Goal: Check status: Check status

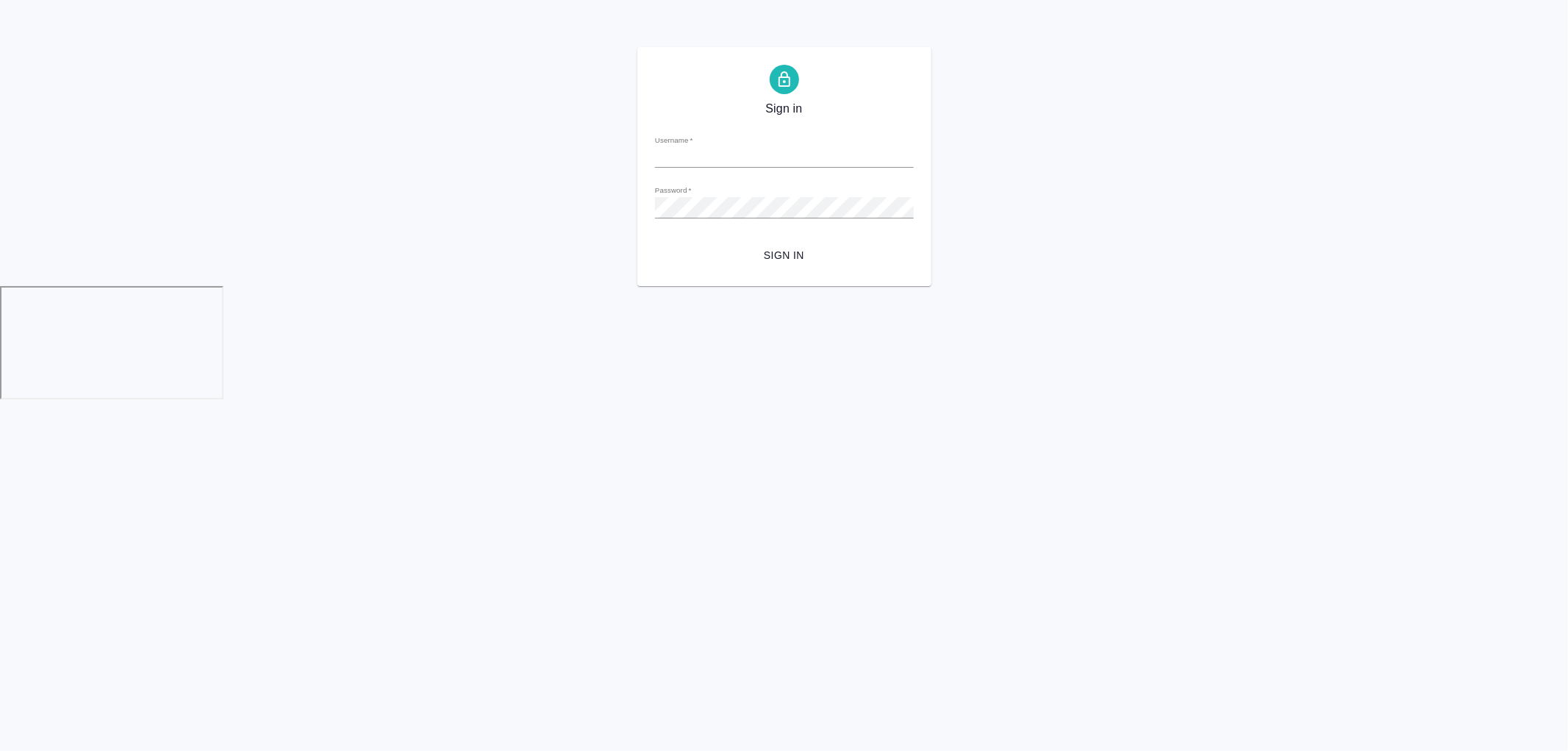
type input "[PERSON_NAME][EMAIL_ADDRESS][DOMAIN_NAME]"
click at [756, 243] on button "Sign in" at bounding box center [784, 255] width 259 height 27
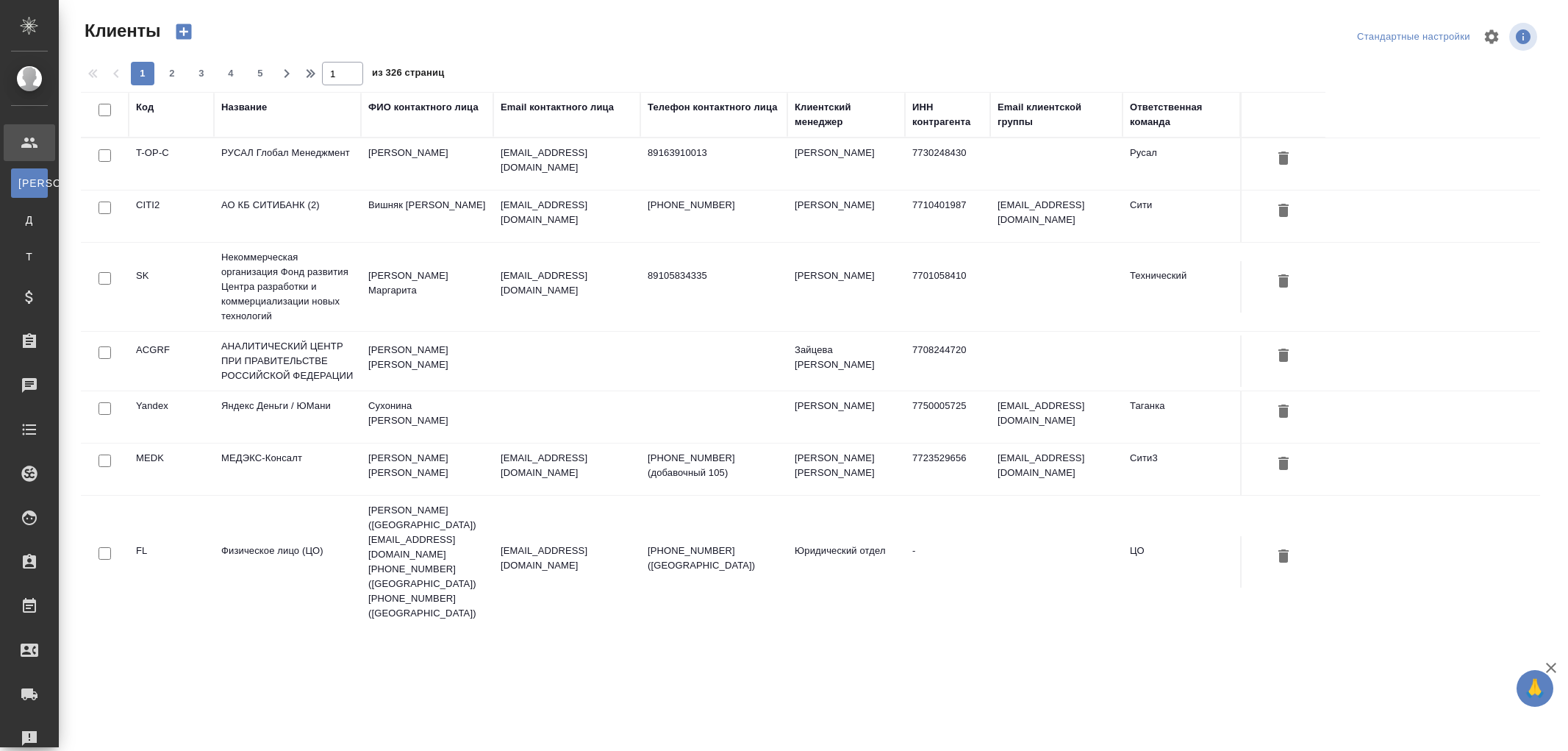
select select "RU"
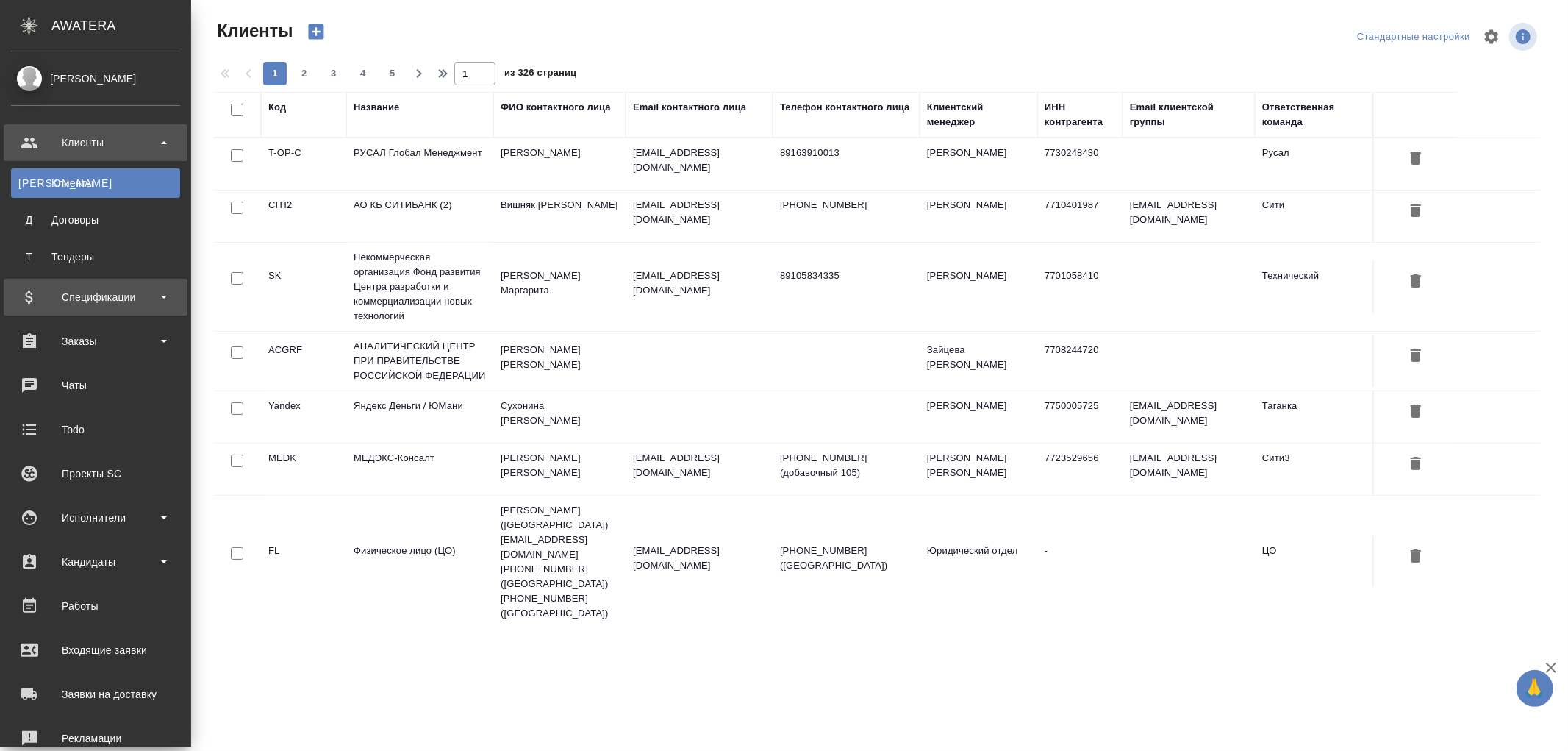
click at [74, 296] on div "Спецификации" at bounding box center [95, 297] width 169 height 22
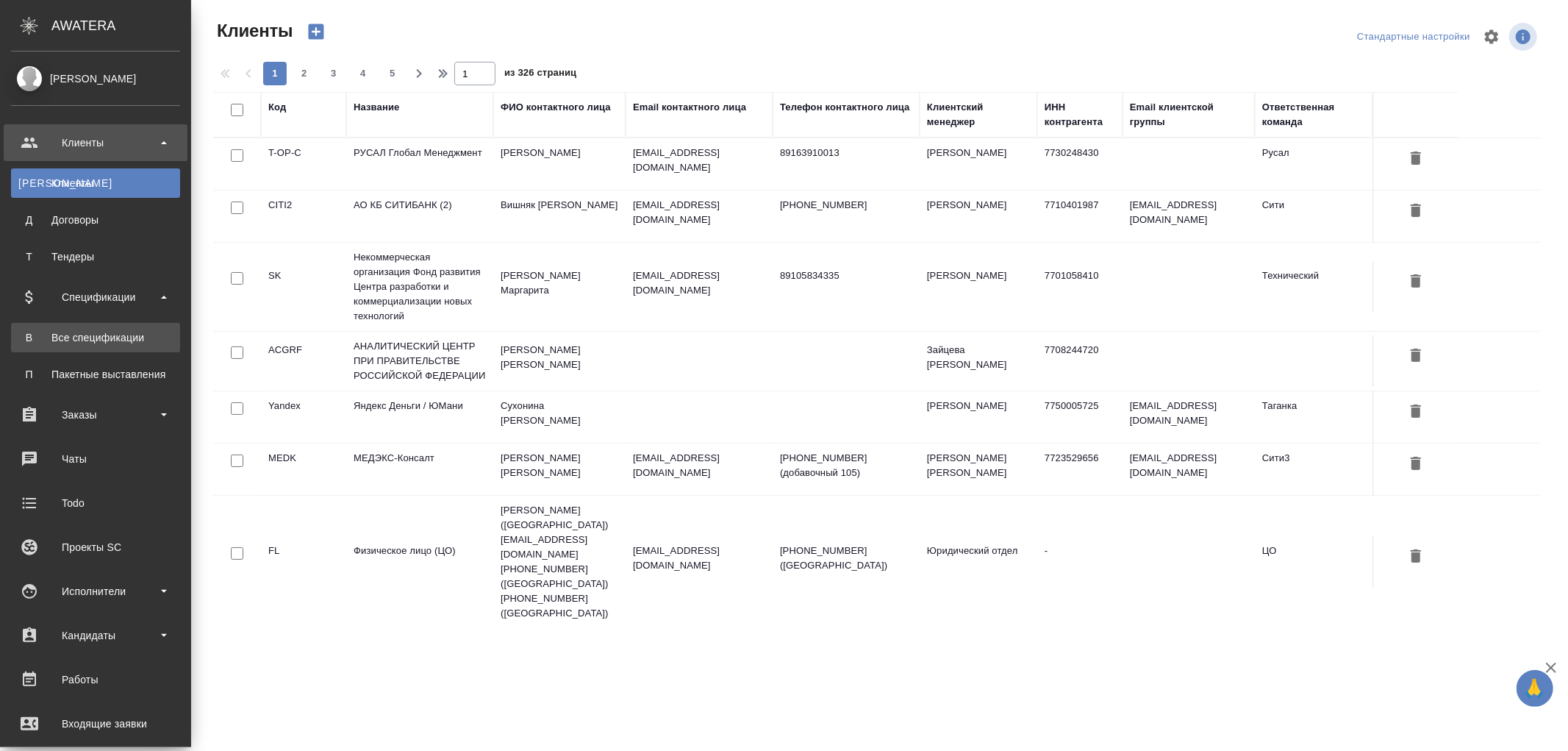
click at [85, 332] on div "Все спецификации" at bounding box center [95, 337] width 154 height 15
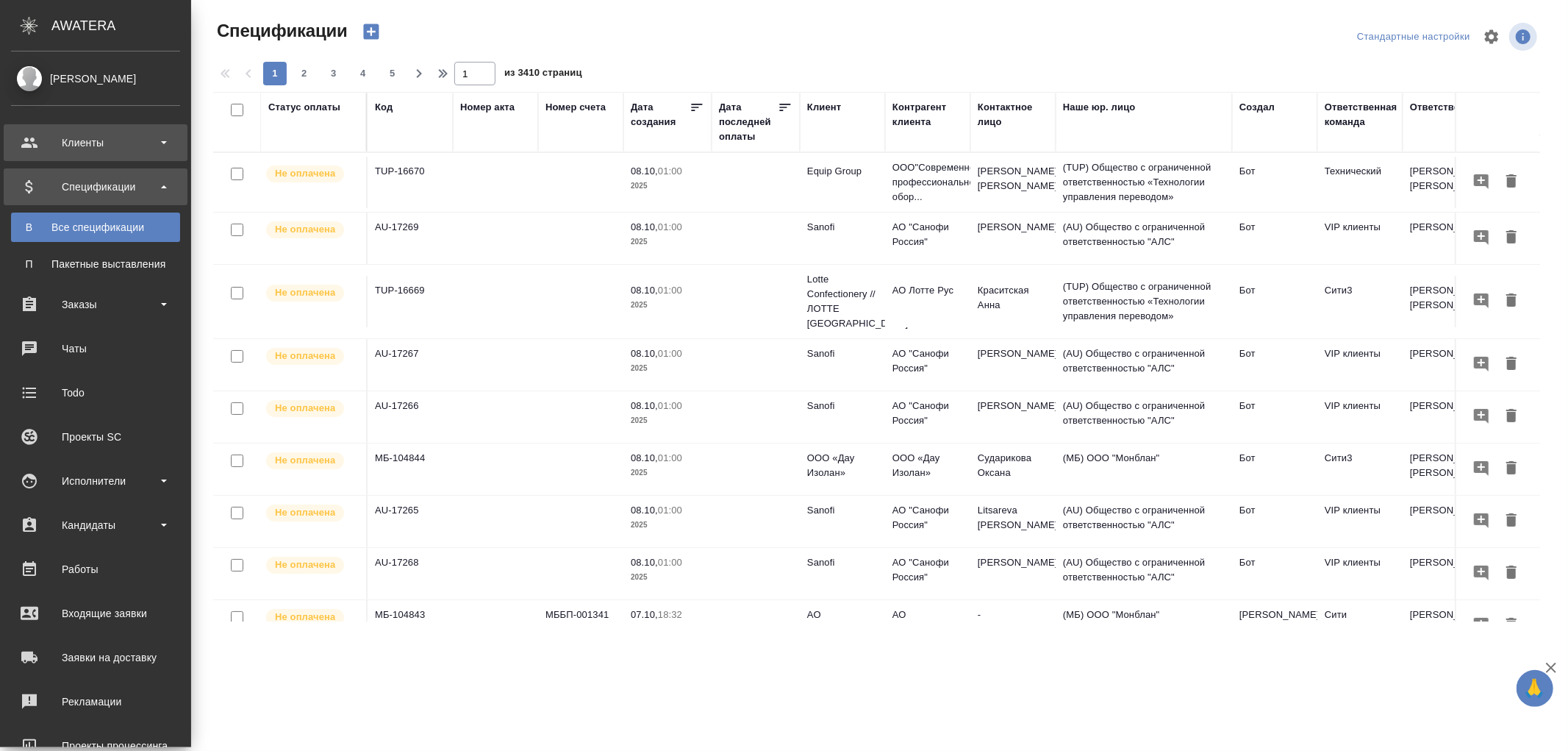
click at [74, 157] on div "Клиенты" at bounding box center [96, 142] width 184 height 37
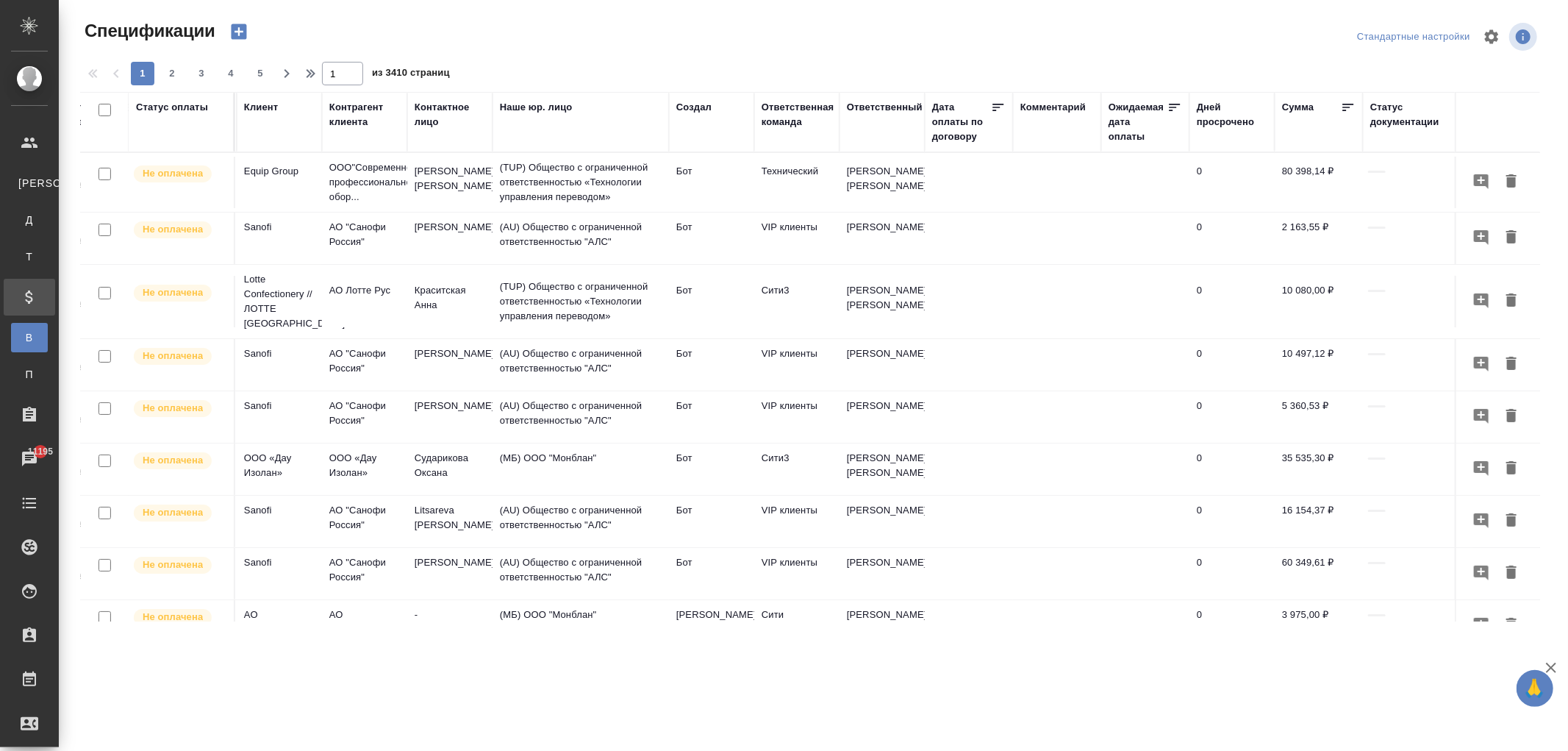
scroll to position [0, 460]
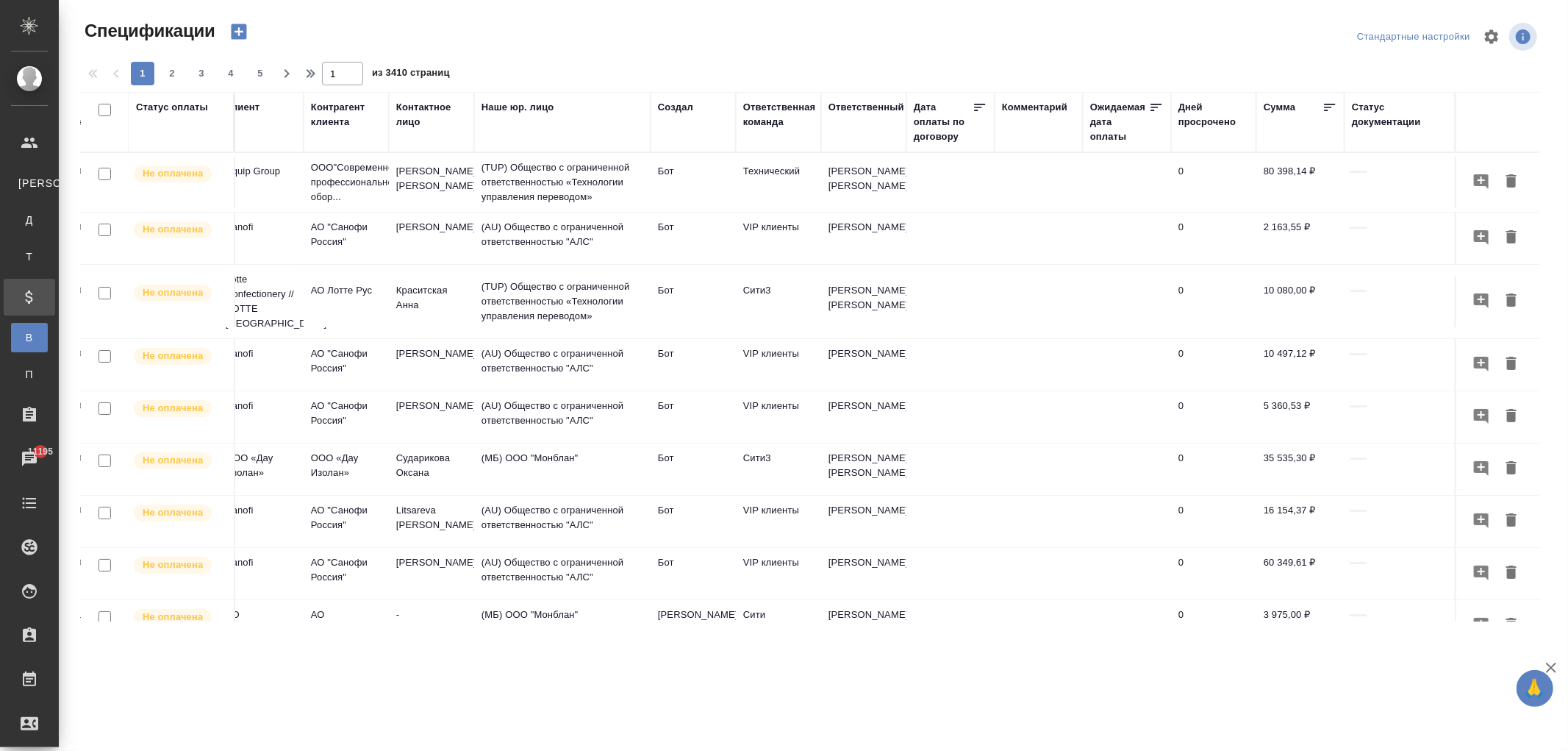
click at [1365, 116] on div "Cтатус документации" at bounding box center [1400, 114] width 96 height 29
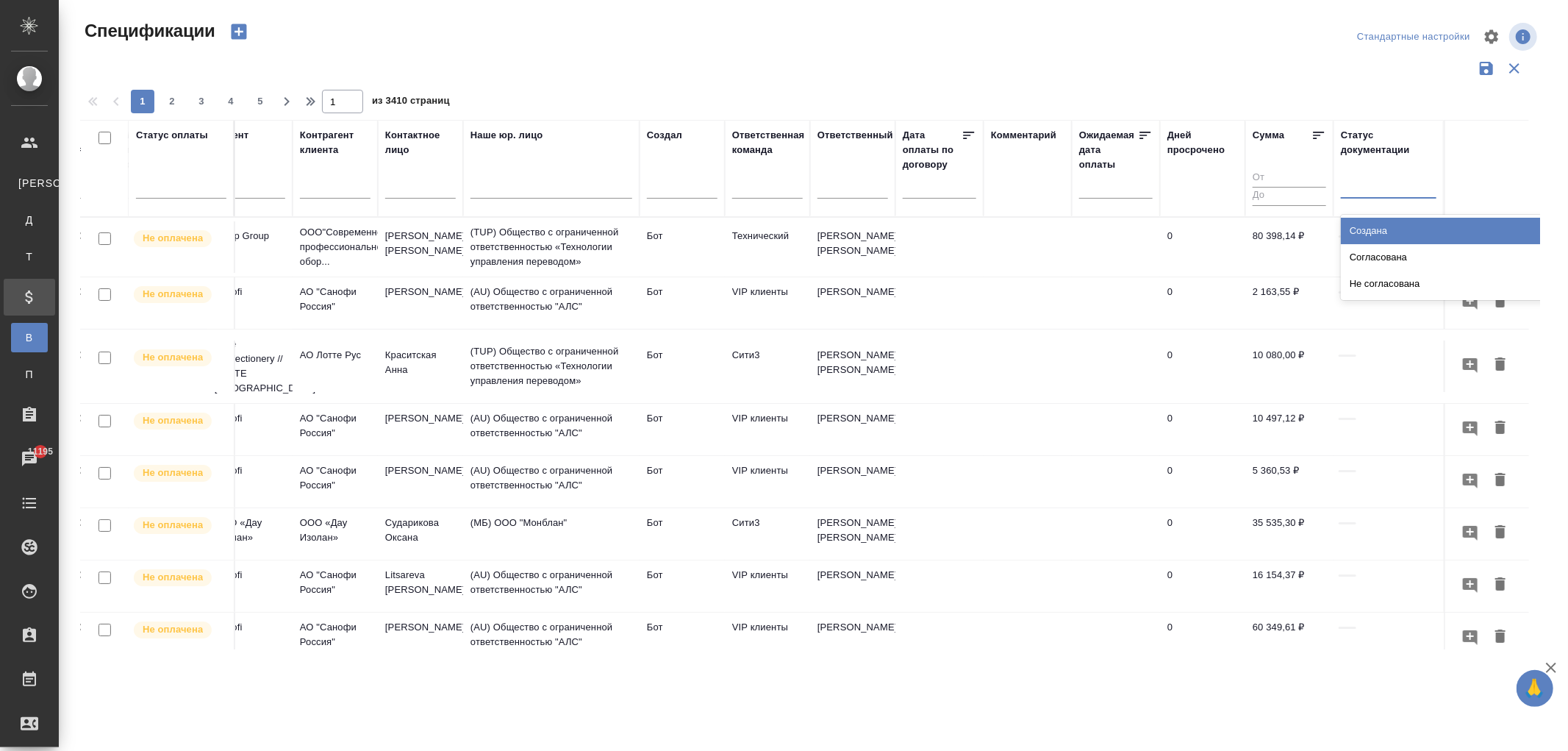
click at [1370, 178] on div at bounding box center [1389, 183] width 96 height 21
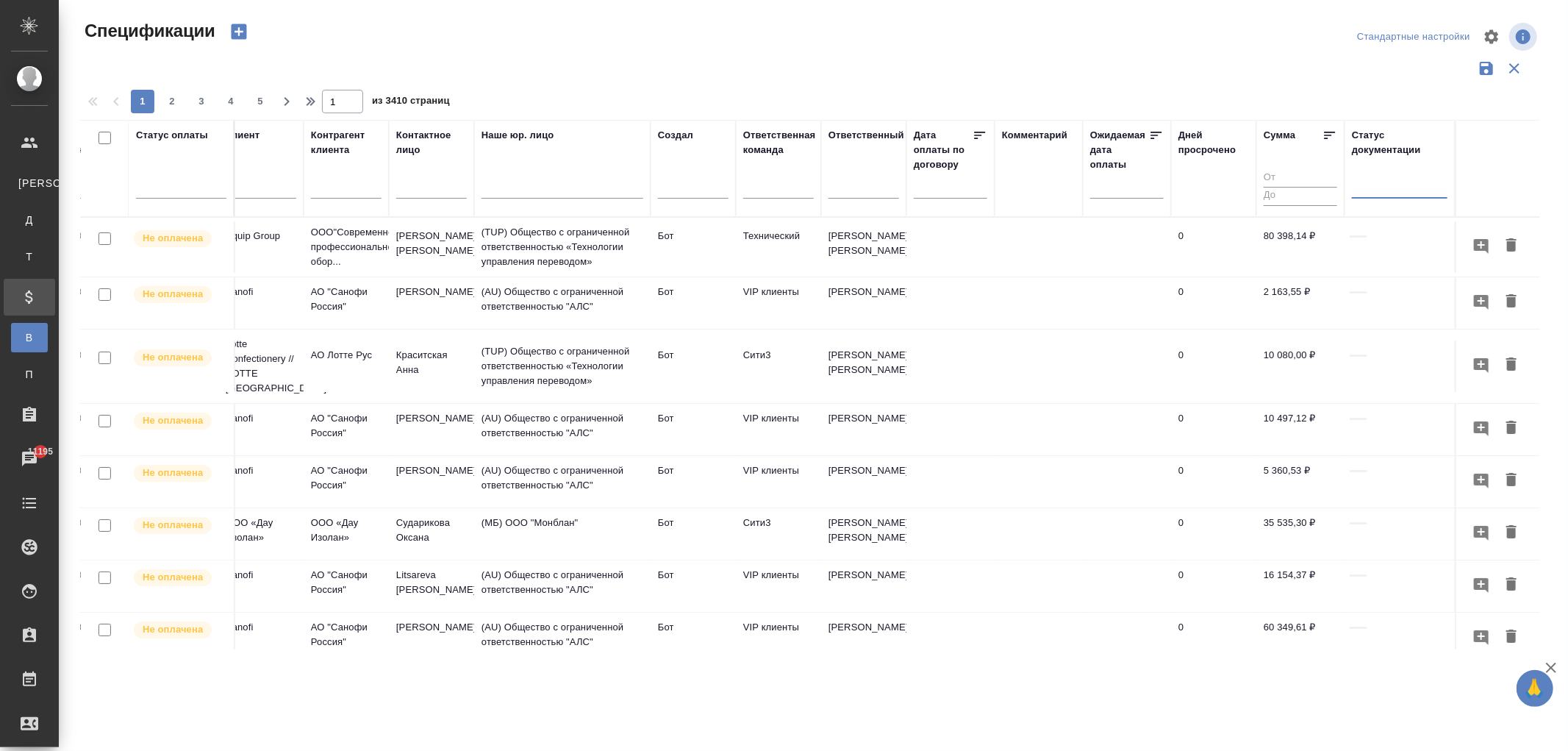
click at [1366, 191] on div at bounding box center [1400, 183] width 96 height 21
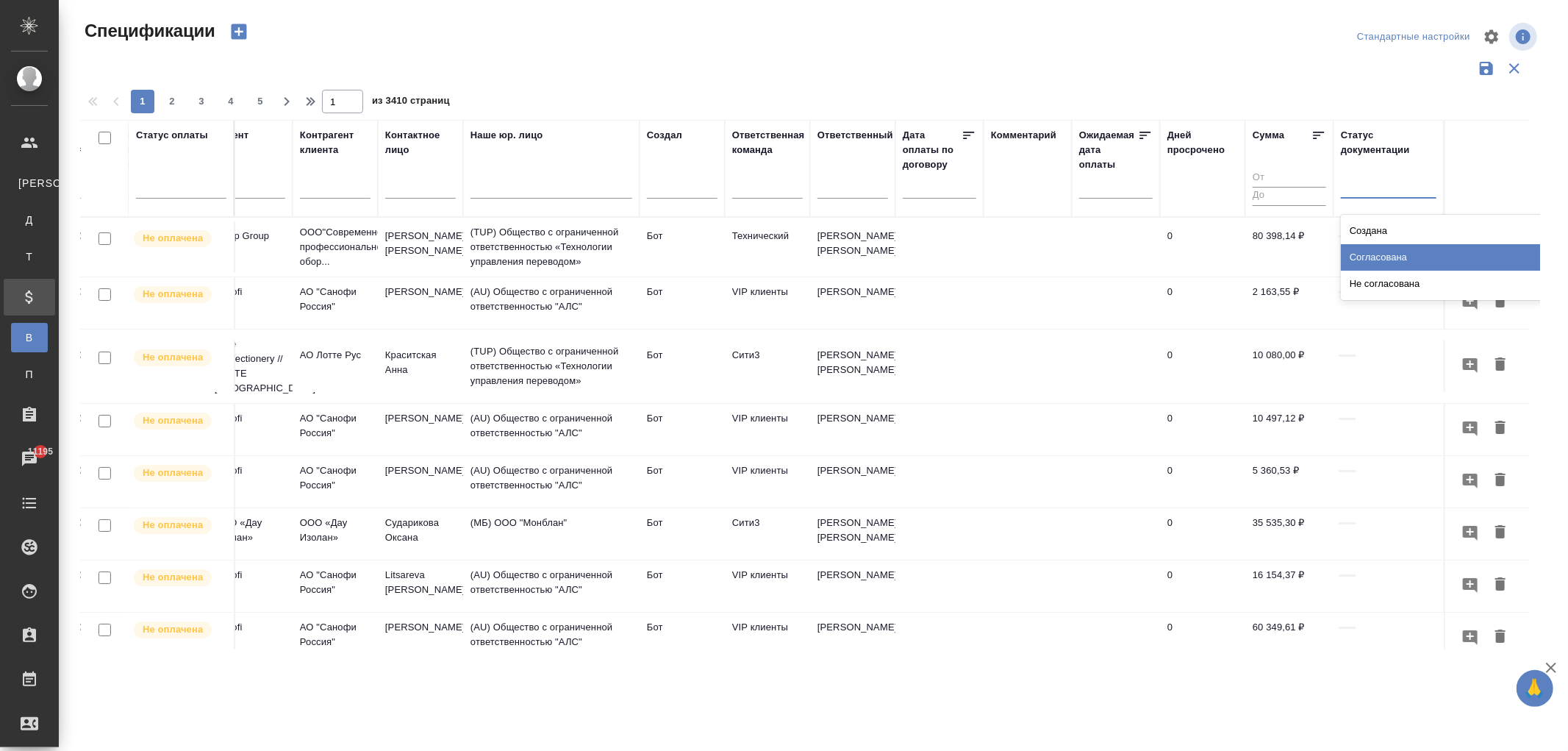
click at [1362, 258] on div "Согласована" at bounding box center [1451, 257] width 221 height 26
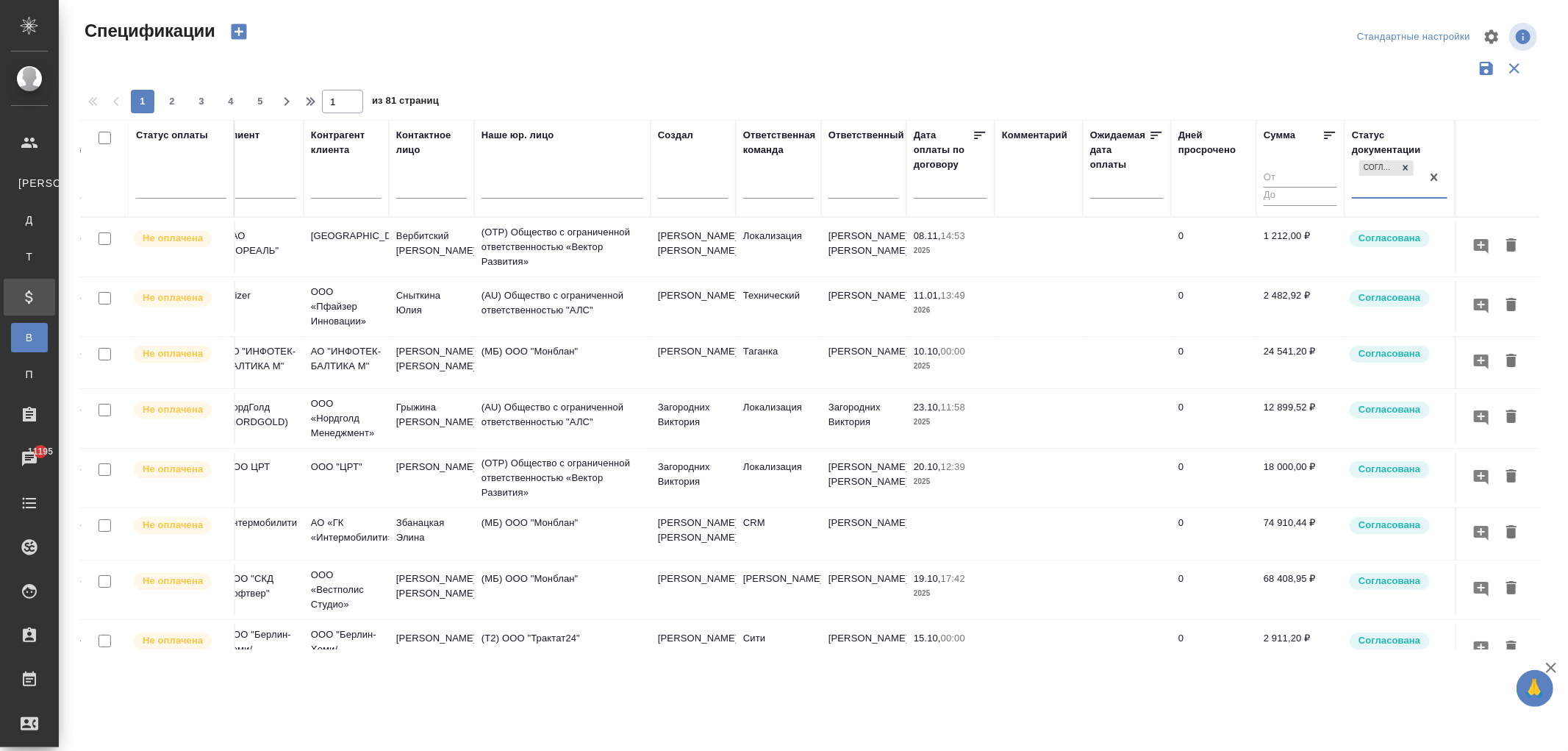
scroll to position [0, 354]
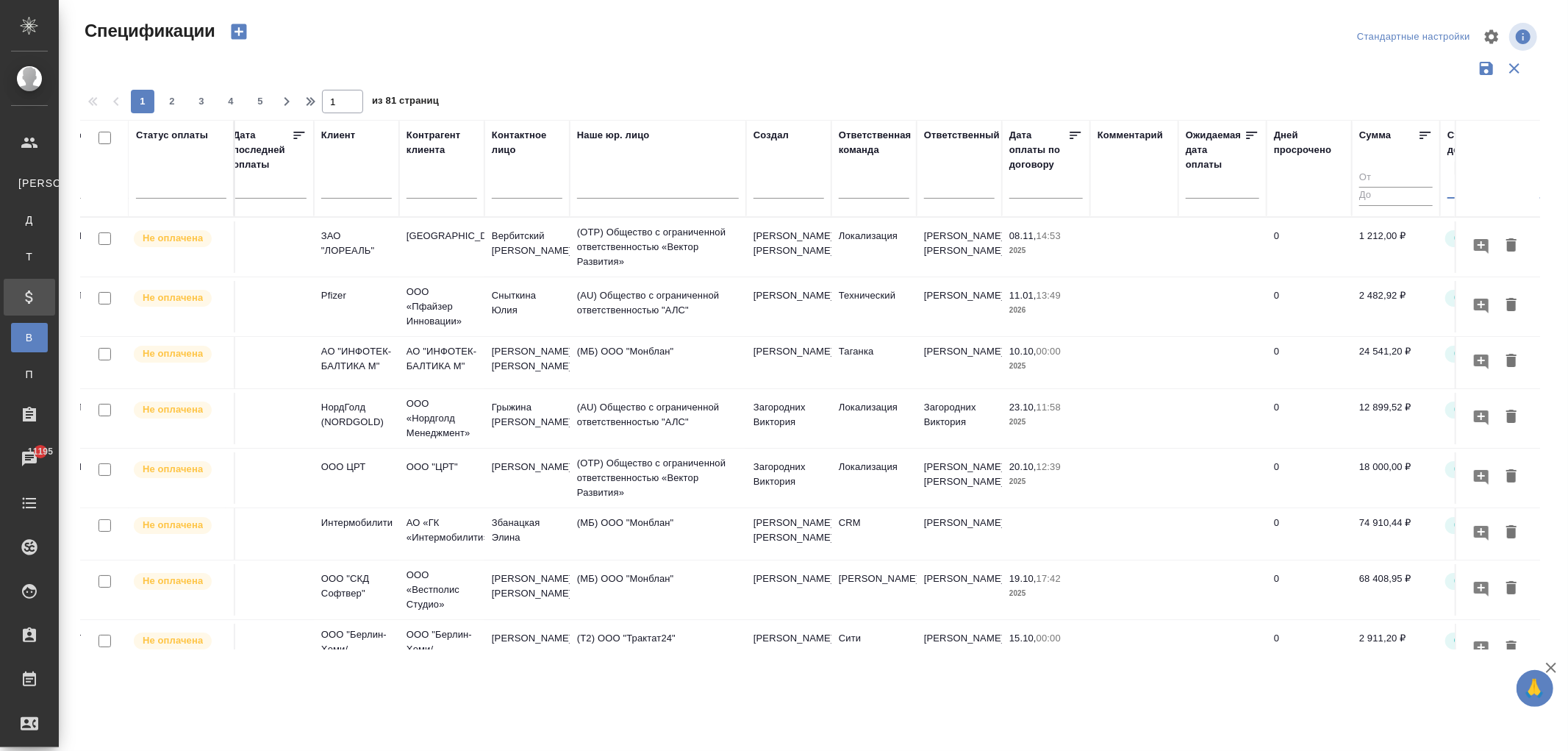
click at [1486, 43] on icon "button" at bounding box center [1492, 37] width 18 height 18
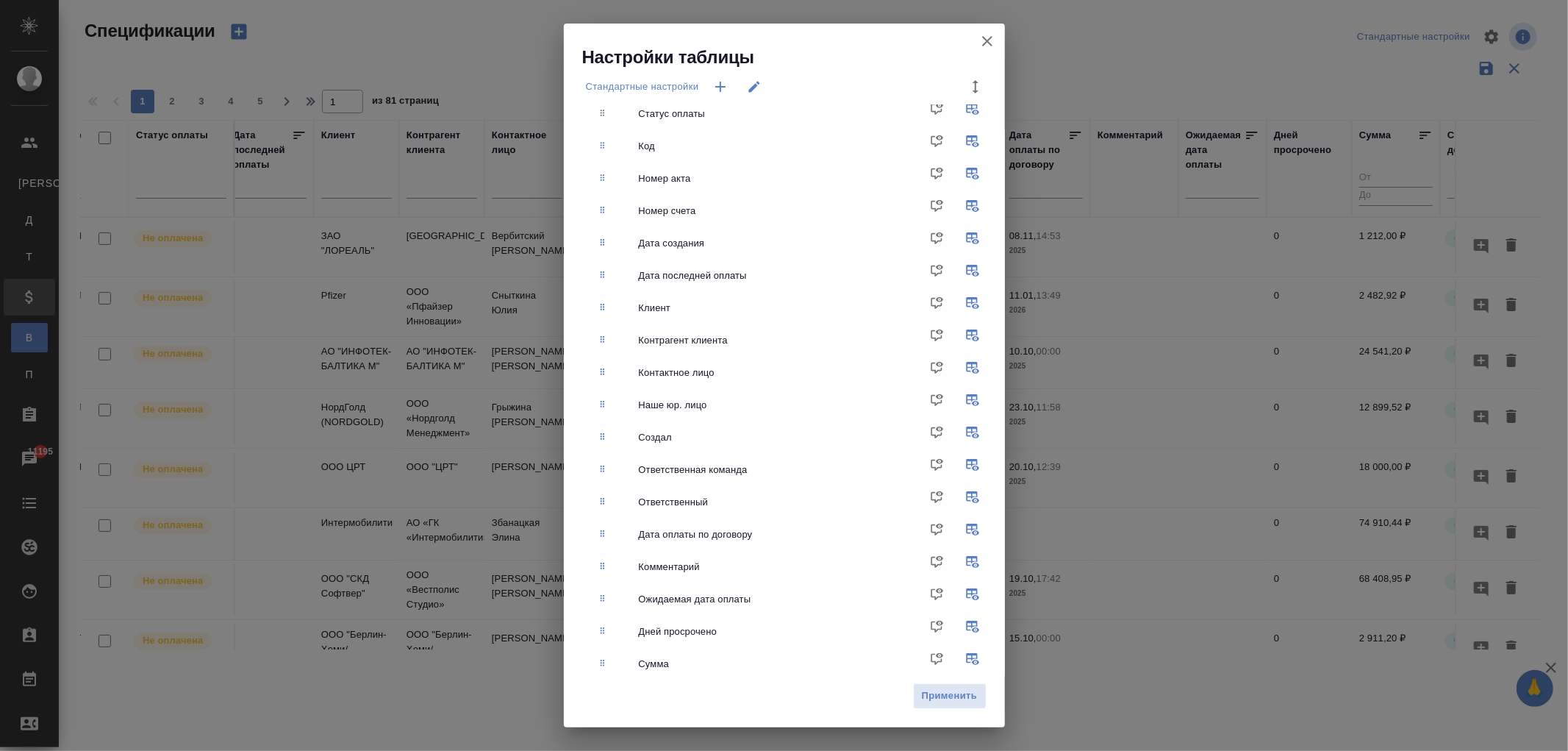
scroll to position [0, 0]
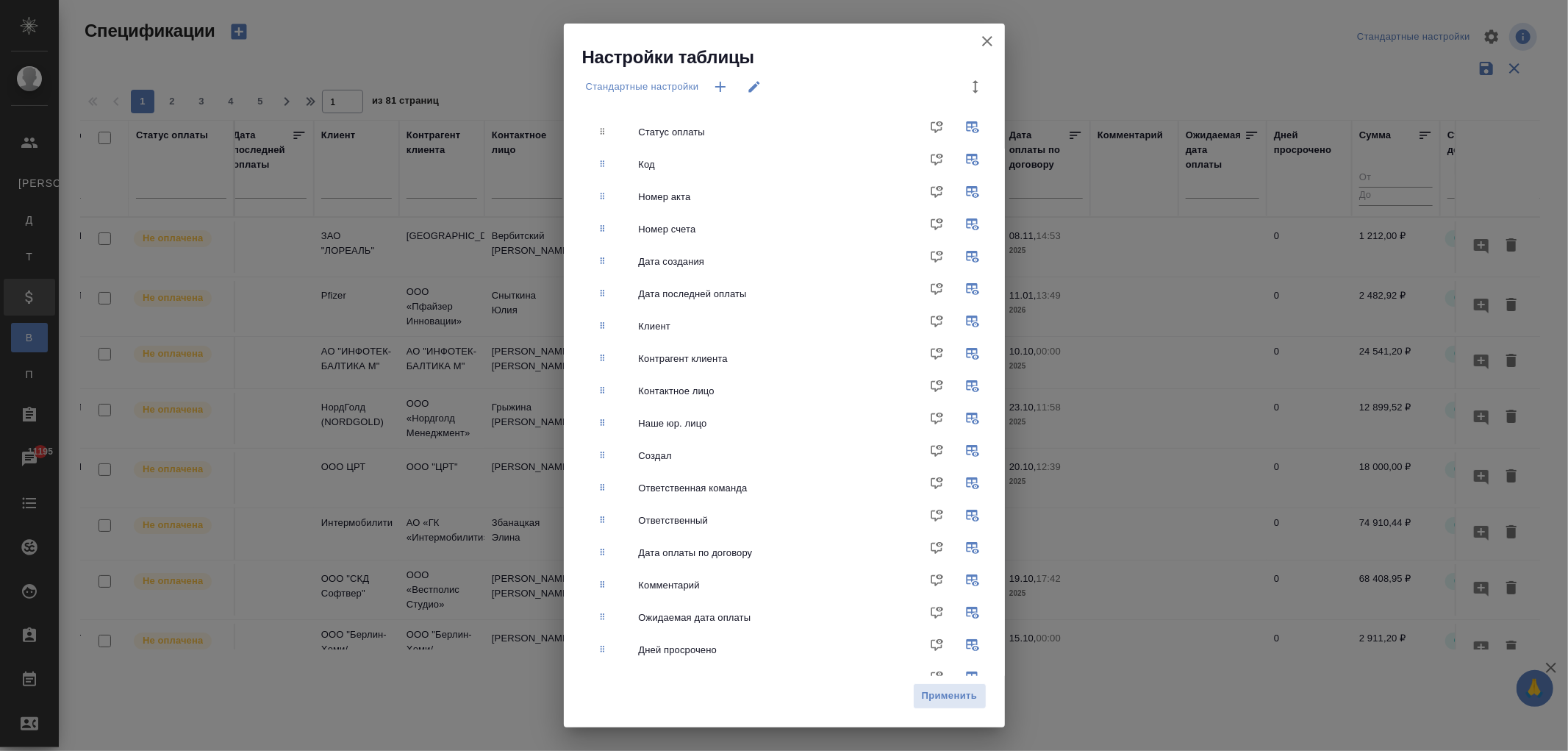
click at [988, 38] on icon "button" at bounding box center [988, 41] width 18 height 18
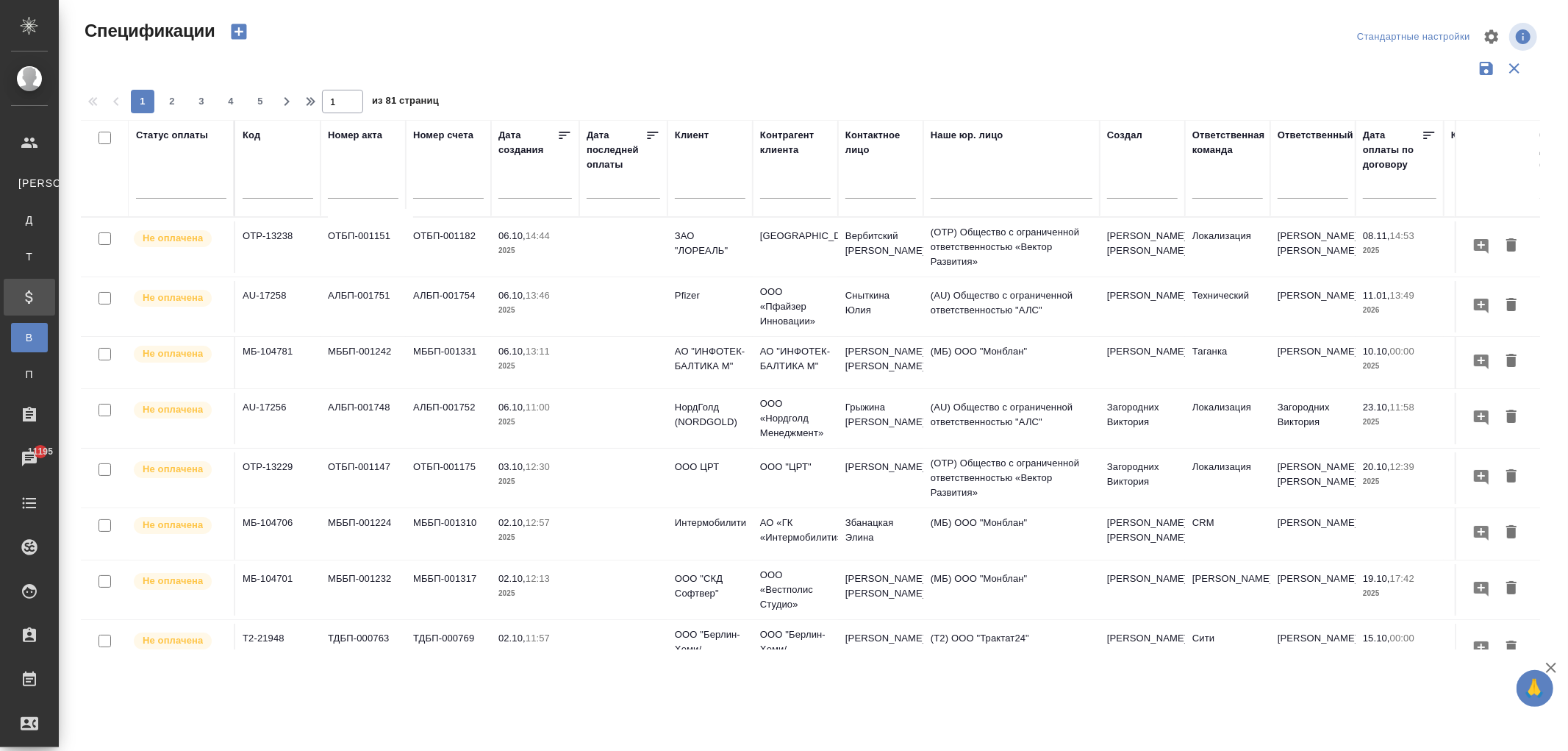
click at [361, 252] on td "ОТБП-001151" at bounding box center [363, 246] width 85 height 51
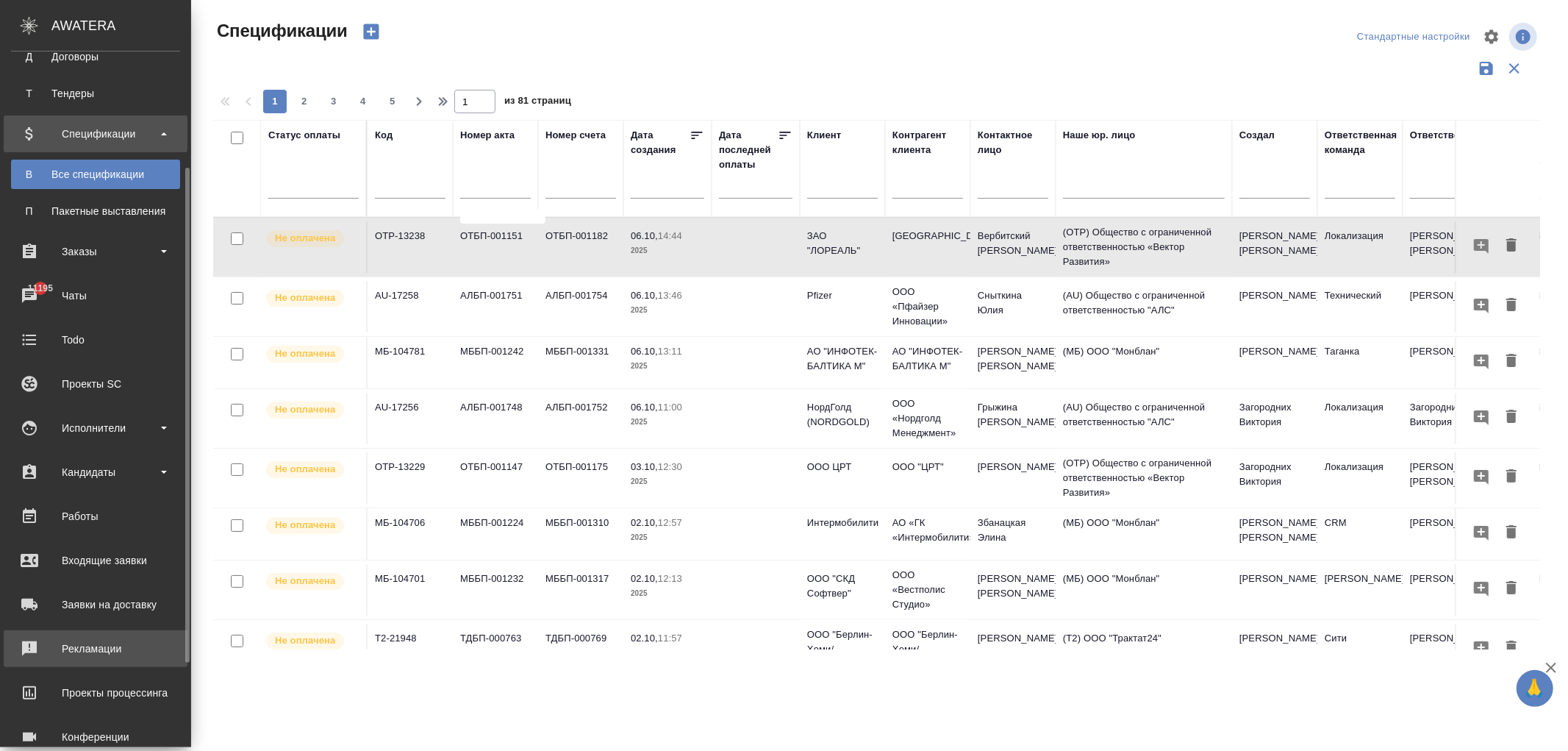
scroll to position [245, 0]
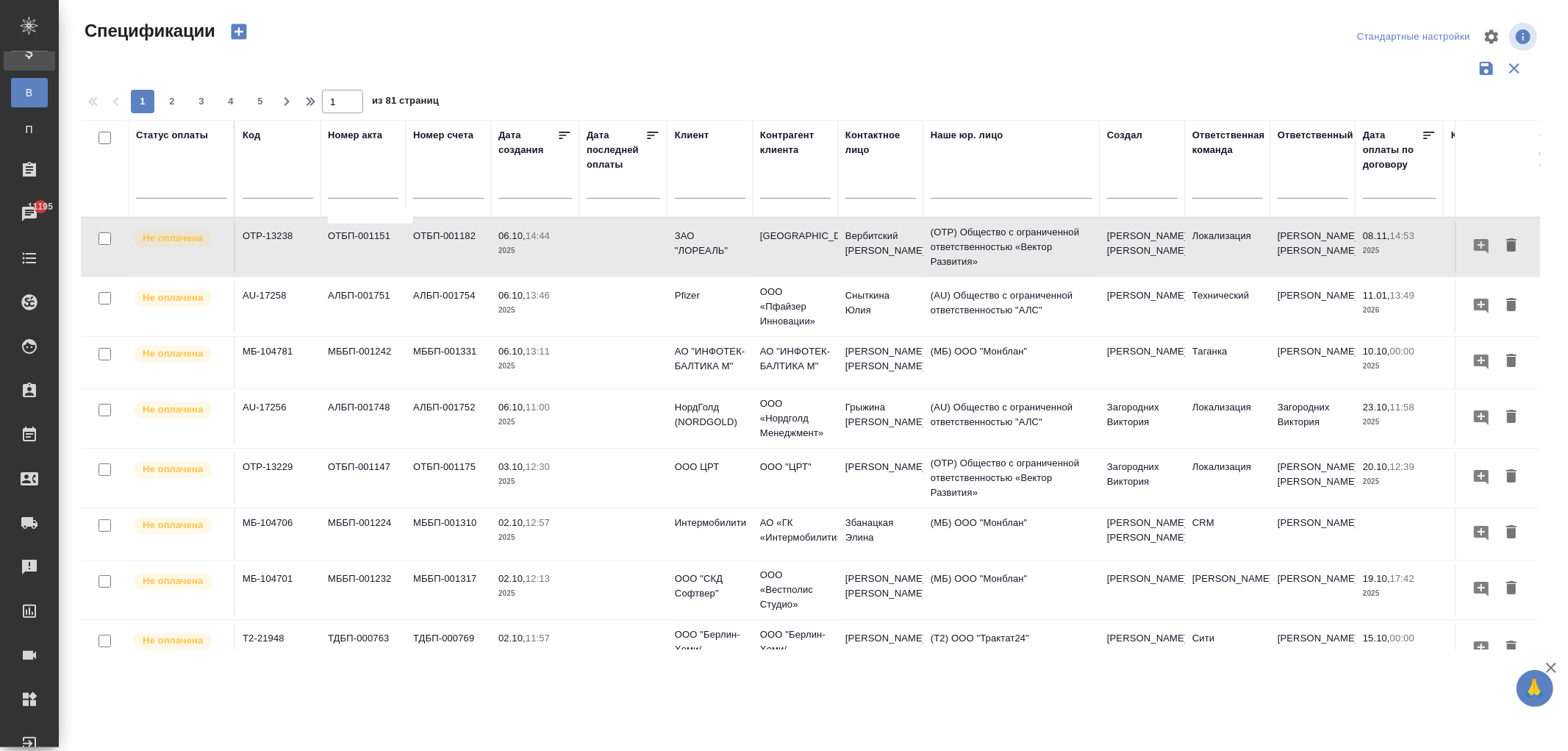
click at [251, 188] on input "text" at bounding box center [278, 188] width 71 height 18
paste input "TUP-16668"
type input "TUP-16668"
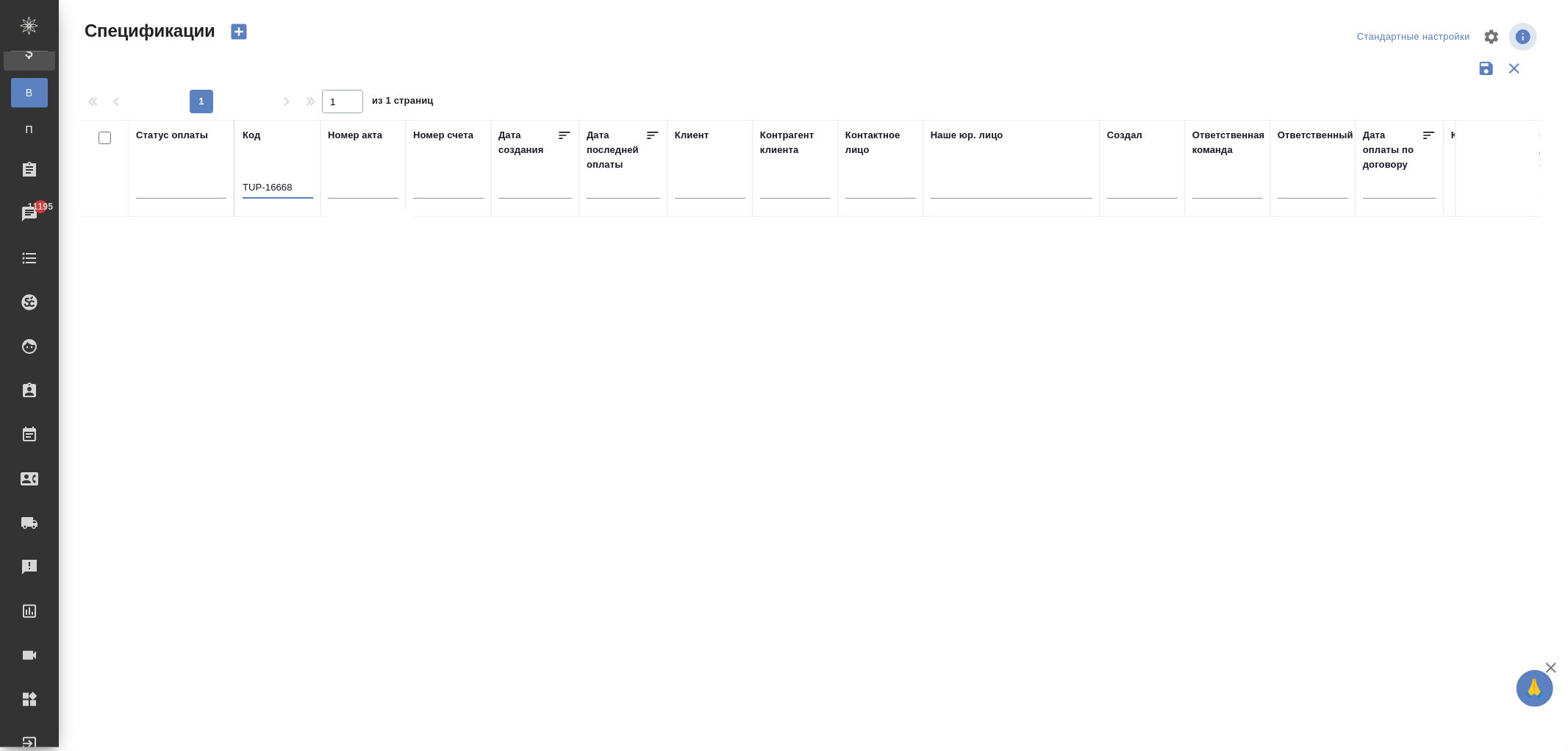
drag, startPoint x: 279, startPoint y: 185, endPoint x: 232, endPoint y: 185, distance: 47.8
click at [232, 185] on tr "Статус оплаты Код TUP-16668 Номер акта Номер счета Дата создания Дата последней…" at bounding box center [1035, 168] width 1909 height 97
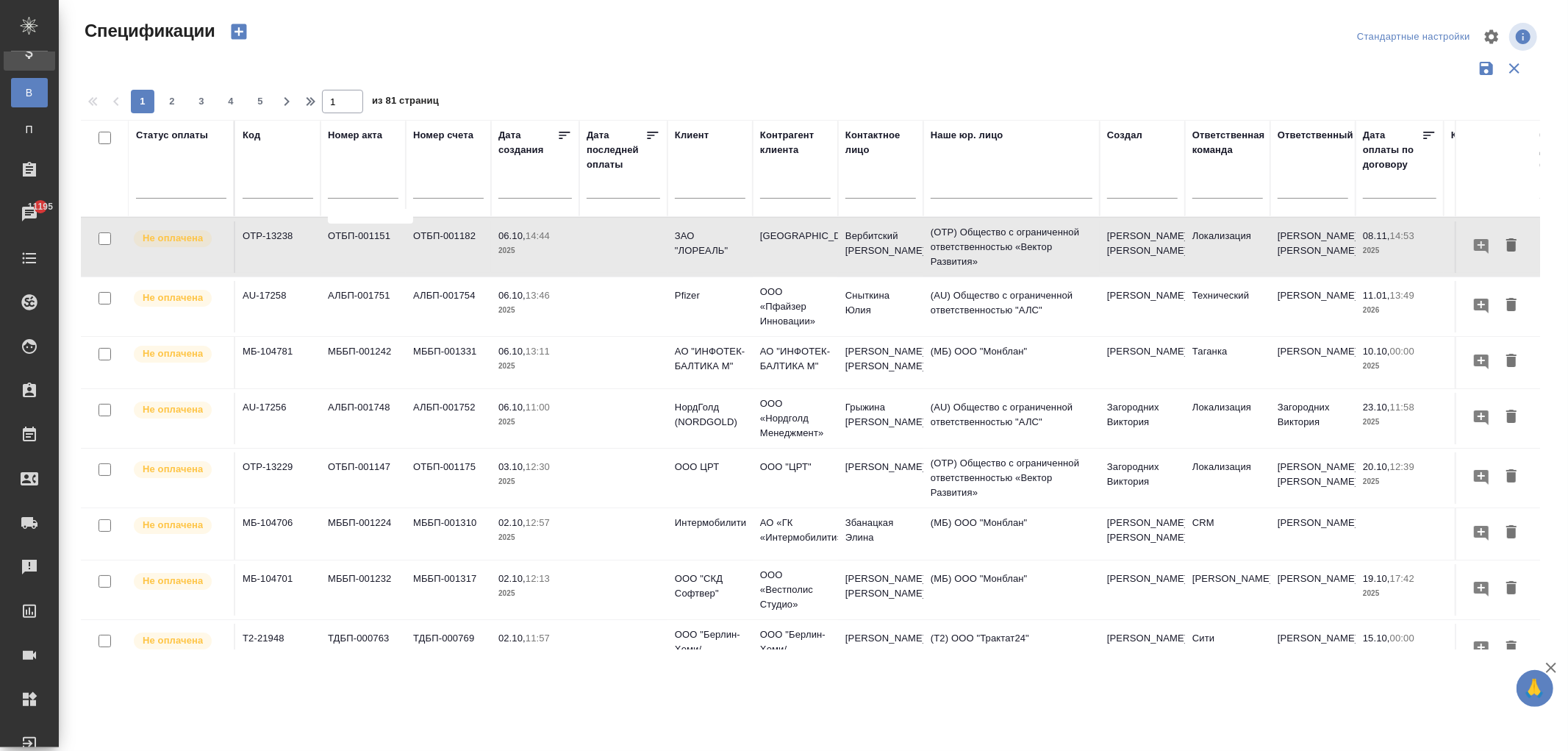
click at [226, 173] on th "Статус оплаты" at bounding box center [182, 168] width 107 height 97
click at [247, 185] on input "text" at bounding box center [278, 188] width 71 height 18
paste input "D_FL-27313"
type input "D_FL-27313"
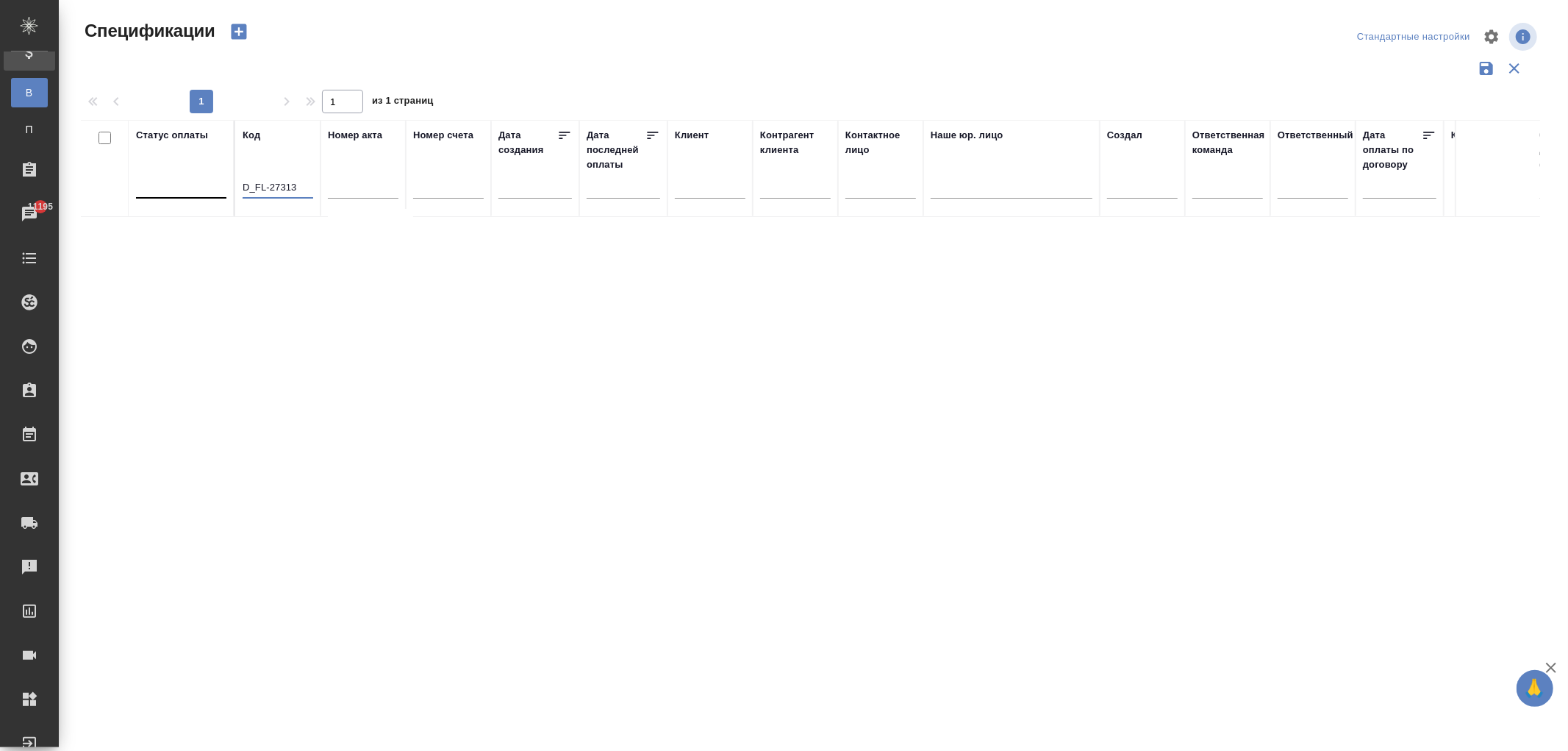
drag, startPoint x: 310, startPoint y: 189, endPoint x: 208, endPoint y: 185, distance: 102.3
click at [176, 195] on tr "Статус оплаты Код D_FL-27313 Номер акта Номер счета Дата создания Дата последне…" at bounding box center [1035, 168] width 1909 height 97
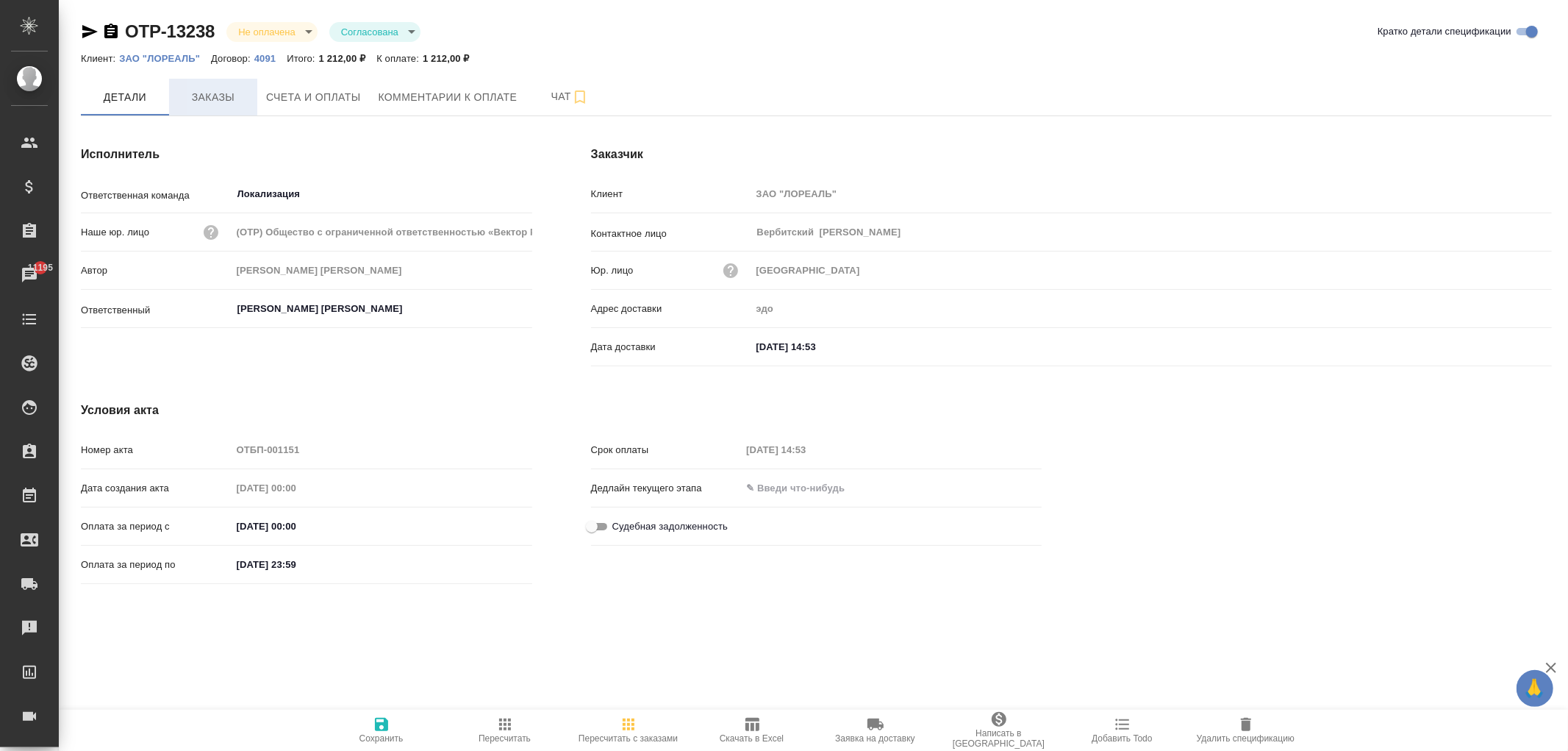
click at [219, 100] on span "Заказы" at bounding box center [213, 97] width 71 height 18
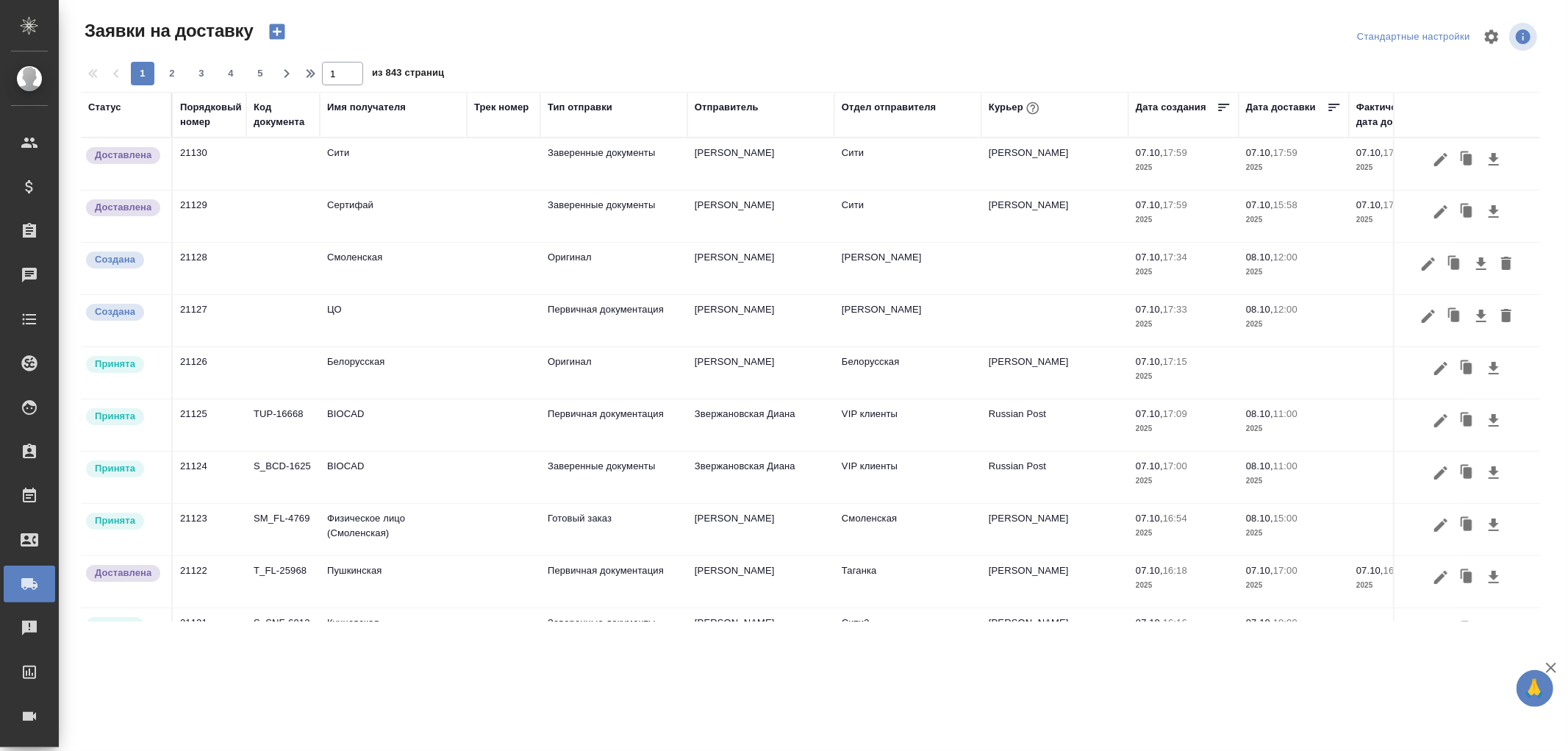
click at [566, 109] on div "Тип отправки" at bounding box center [580, 107] width 65 height 15
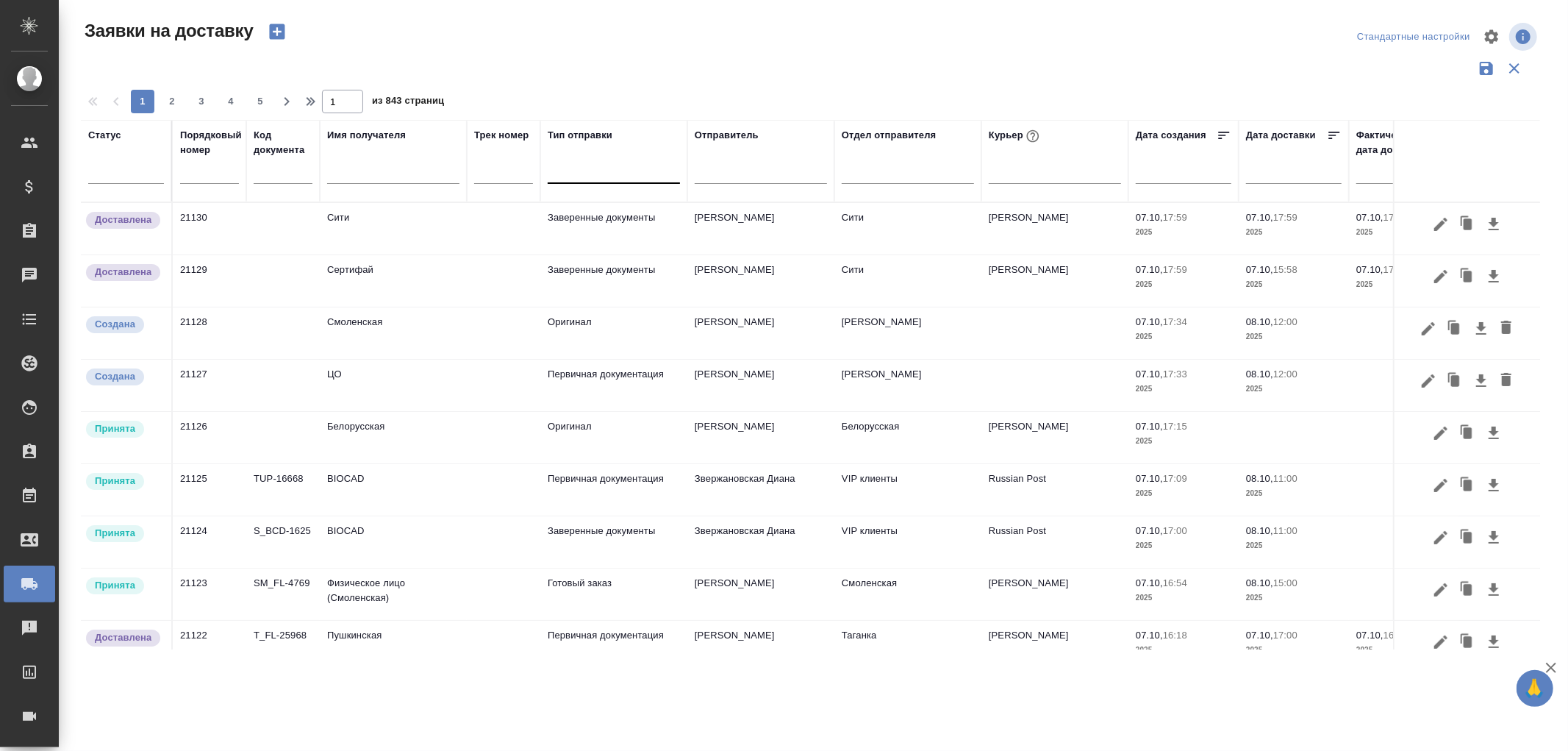
click at [564, 171] on div at bounding box center [614, 168] width 132 height 21
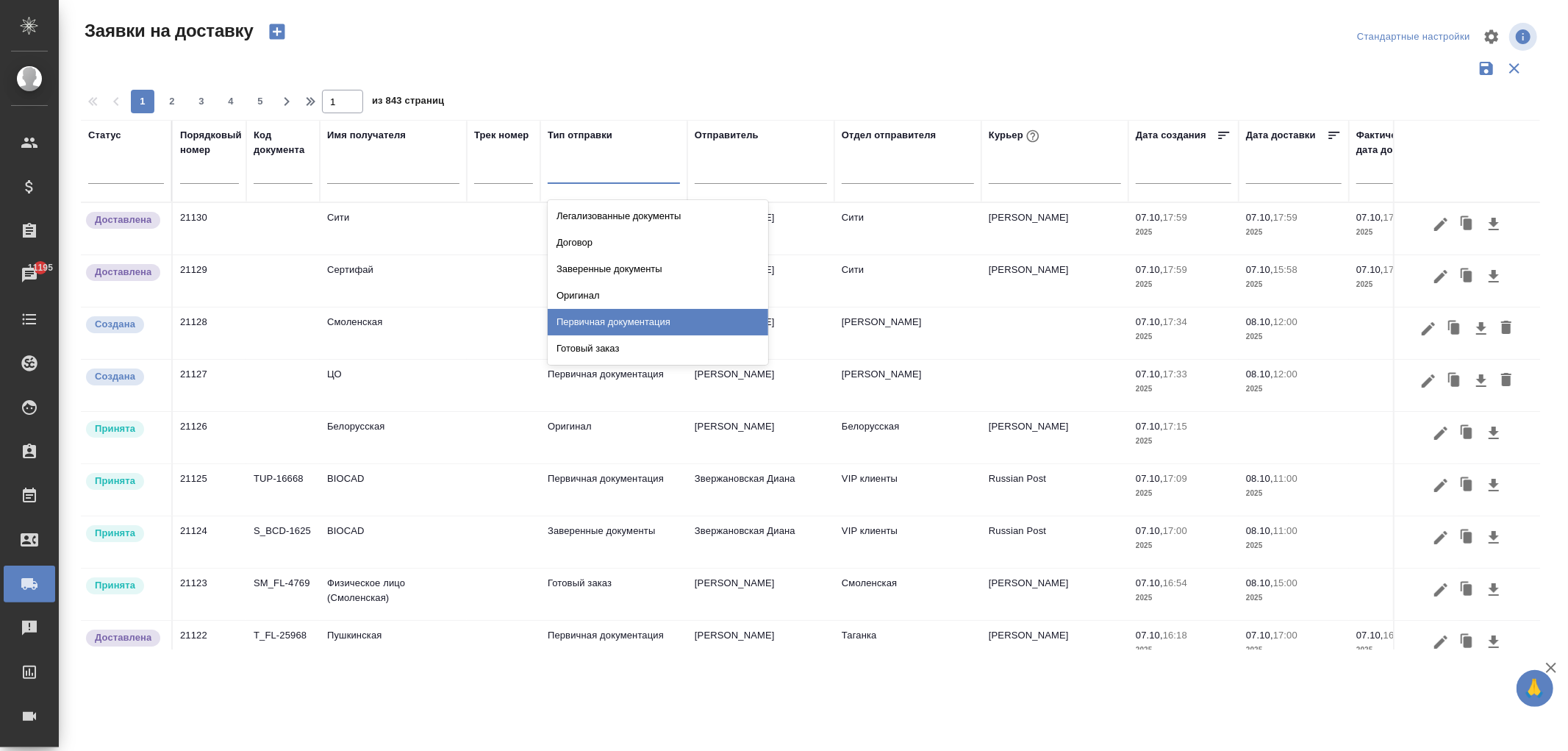
click at [585, 317] on div "Первичная документация" at bounding box center [658, 322] width 221 height 26
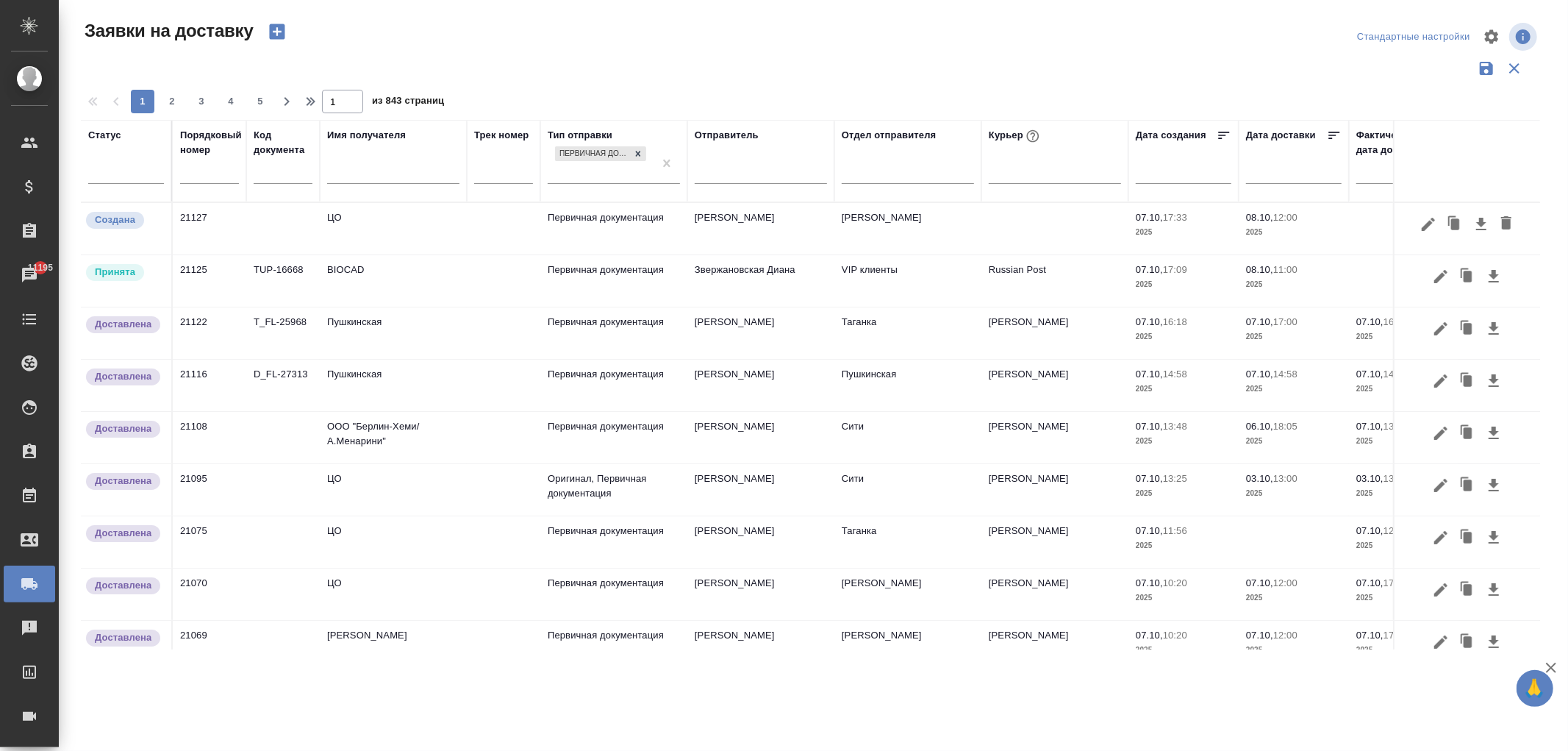
click at [426, 287] on td "BIOCAD" at bounding box center [393, 280] width 147 height 51
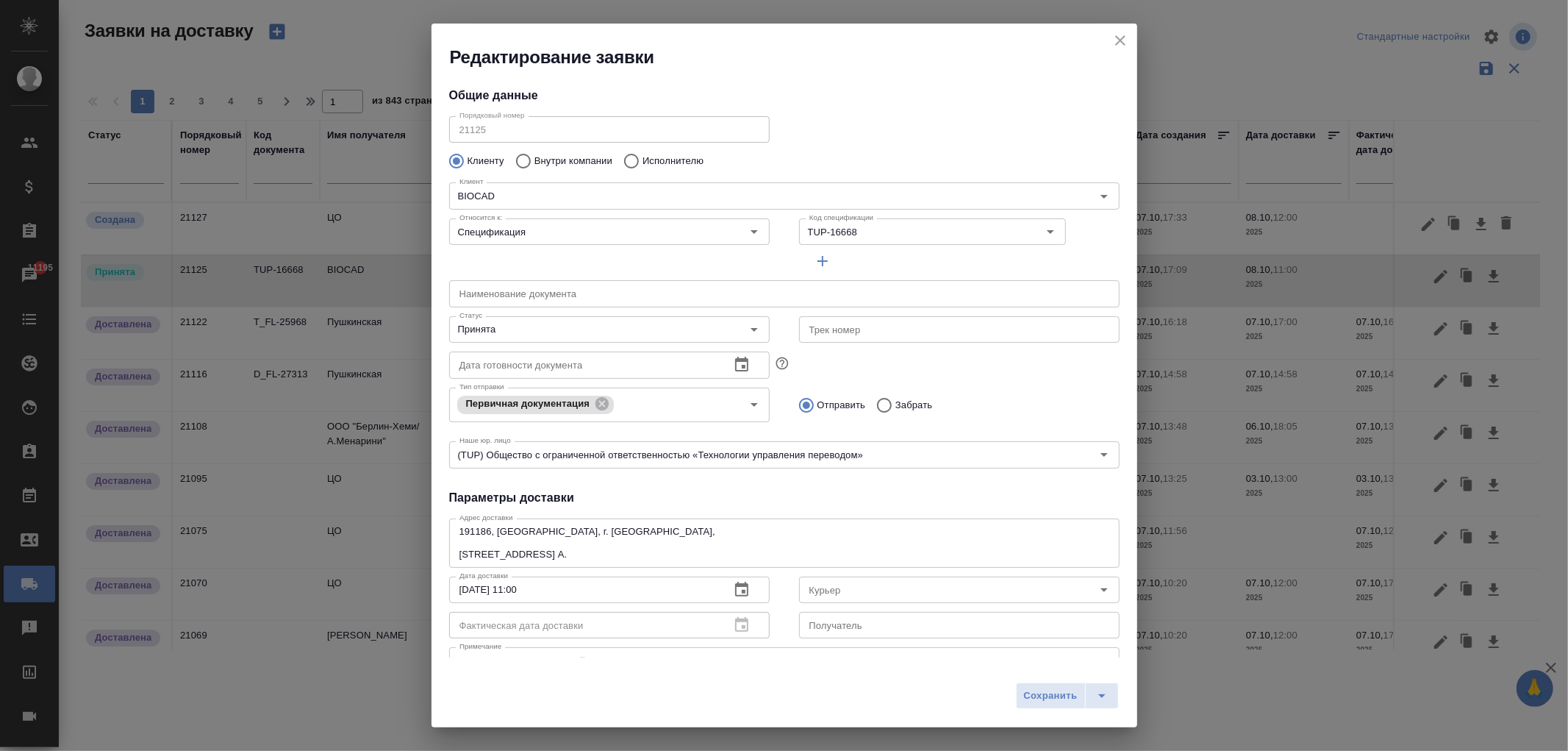
type input "Russian Post"
type input "Землеглядова [PERSON_NAME]"
type input "+7(921) 750-49-12"
click at [1115, 35] on div "Редактирование заявки" at bounding box center [785, 47] width 706 height 46
click at [1115, 37] on icon "close" at bounding box center [1120, 40] width 10 height 10
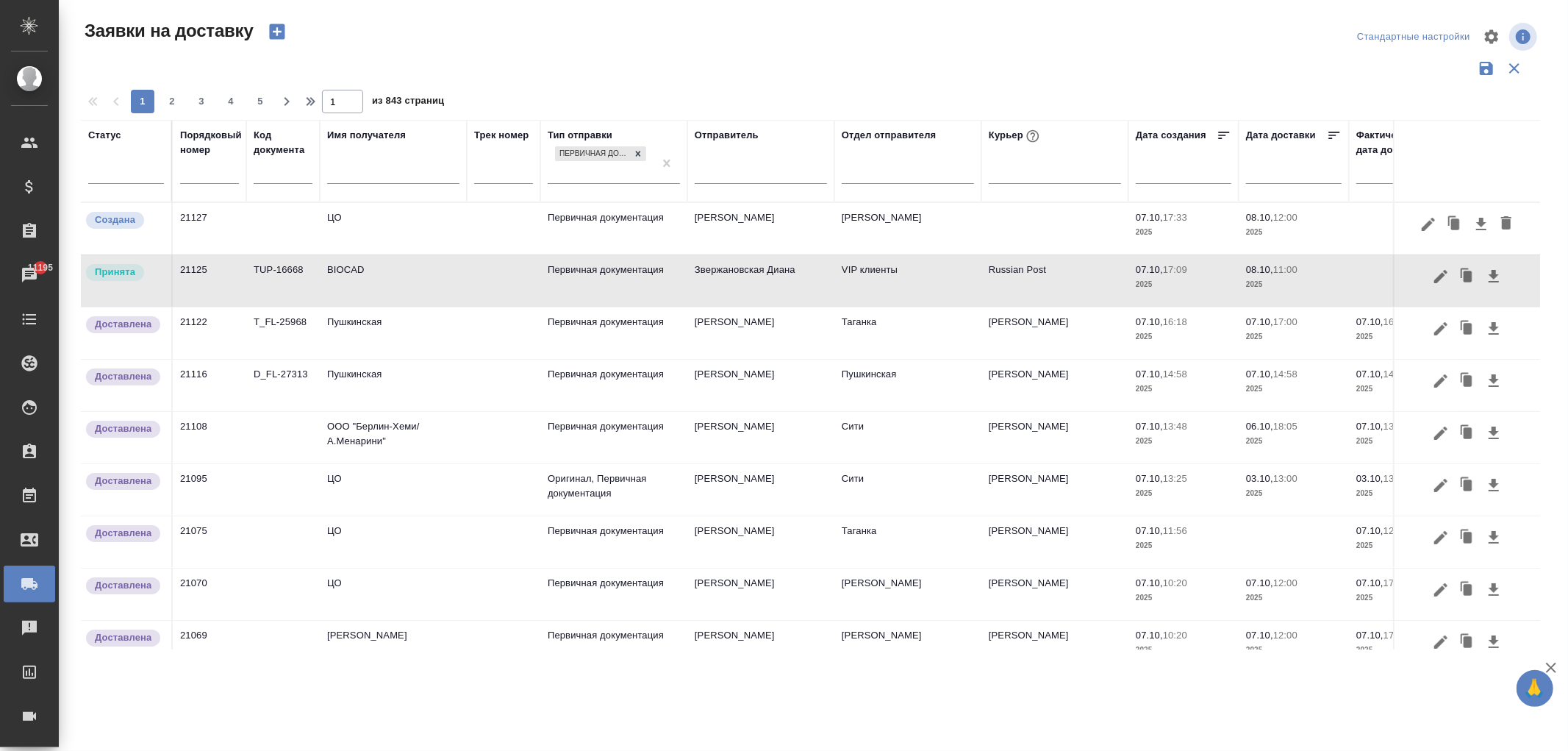
click at [395, 432] on td "ООО "Берлин-Хеми/А.Менарини"" at bounding box center [393, 437] width 147 height 51
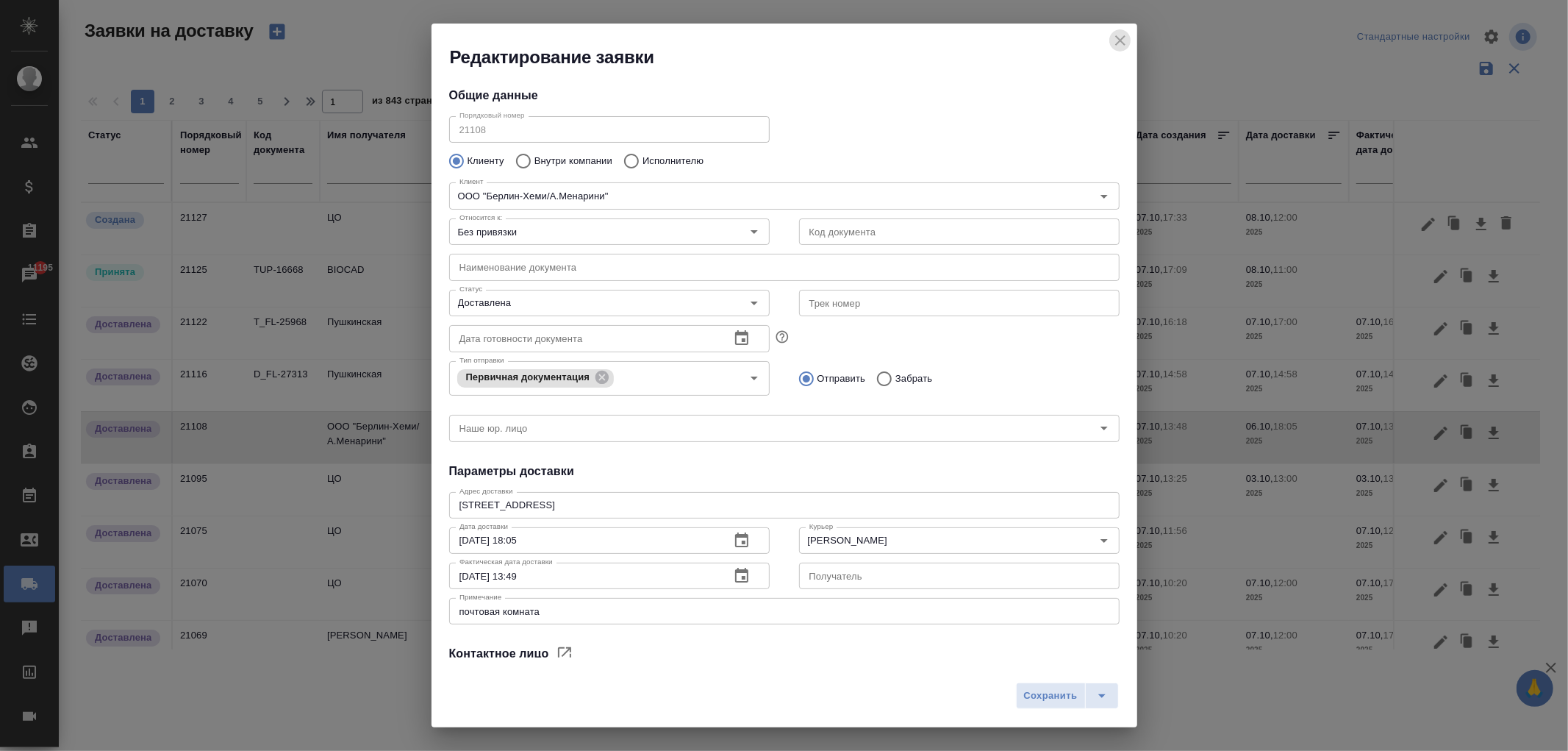
click at [1120, 35] on icon "close" at bounding box center [1121, 41] width 18 height 18
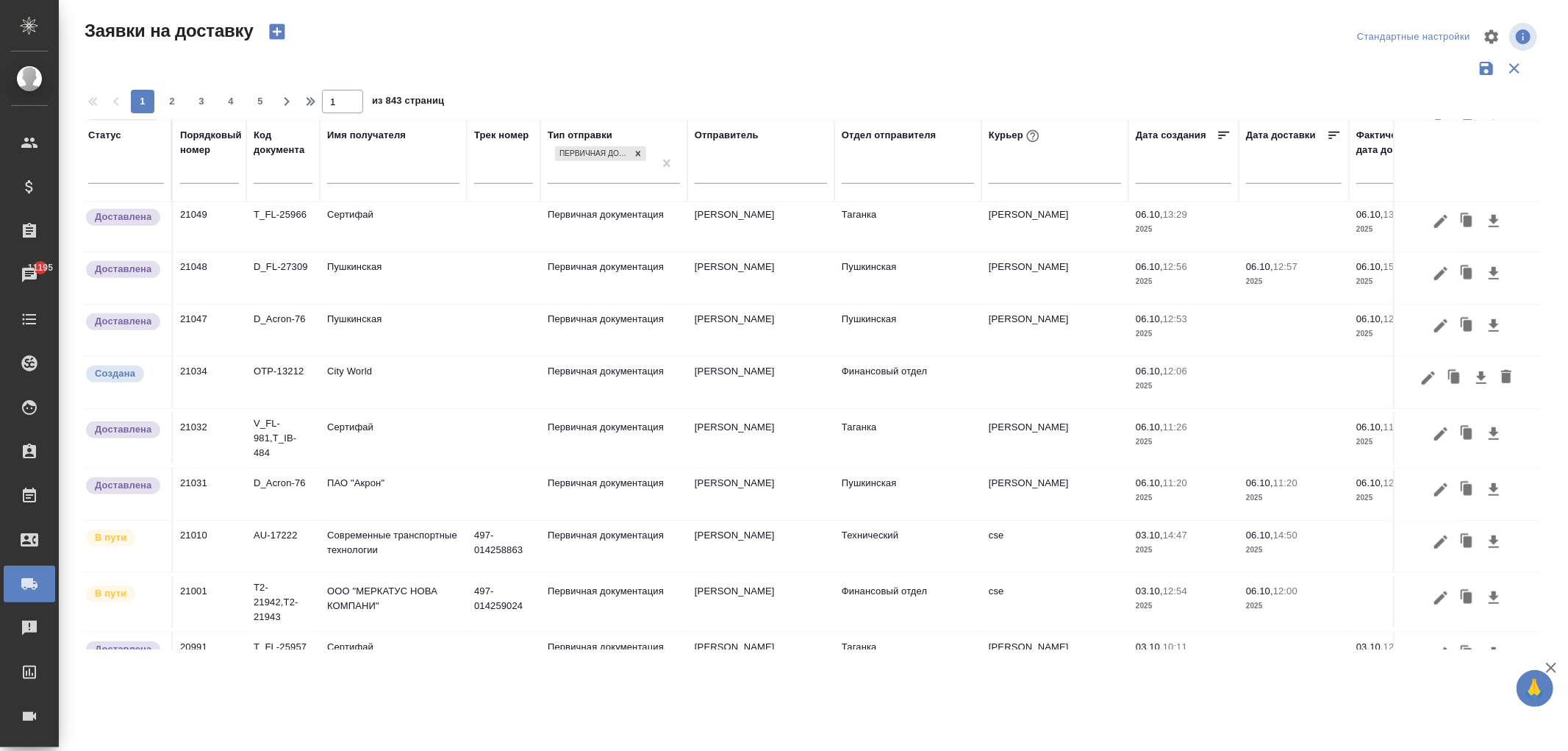
scroll to position [894, 0]
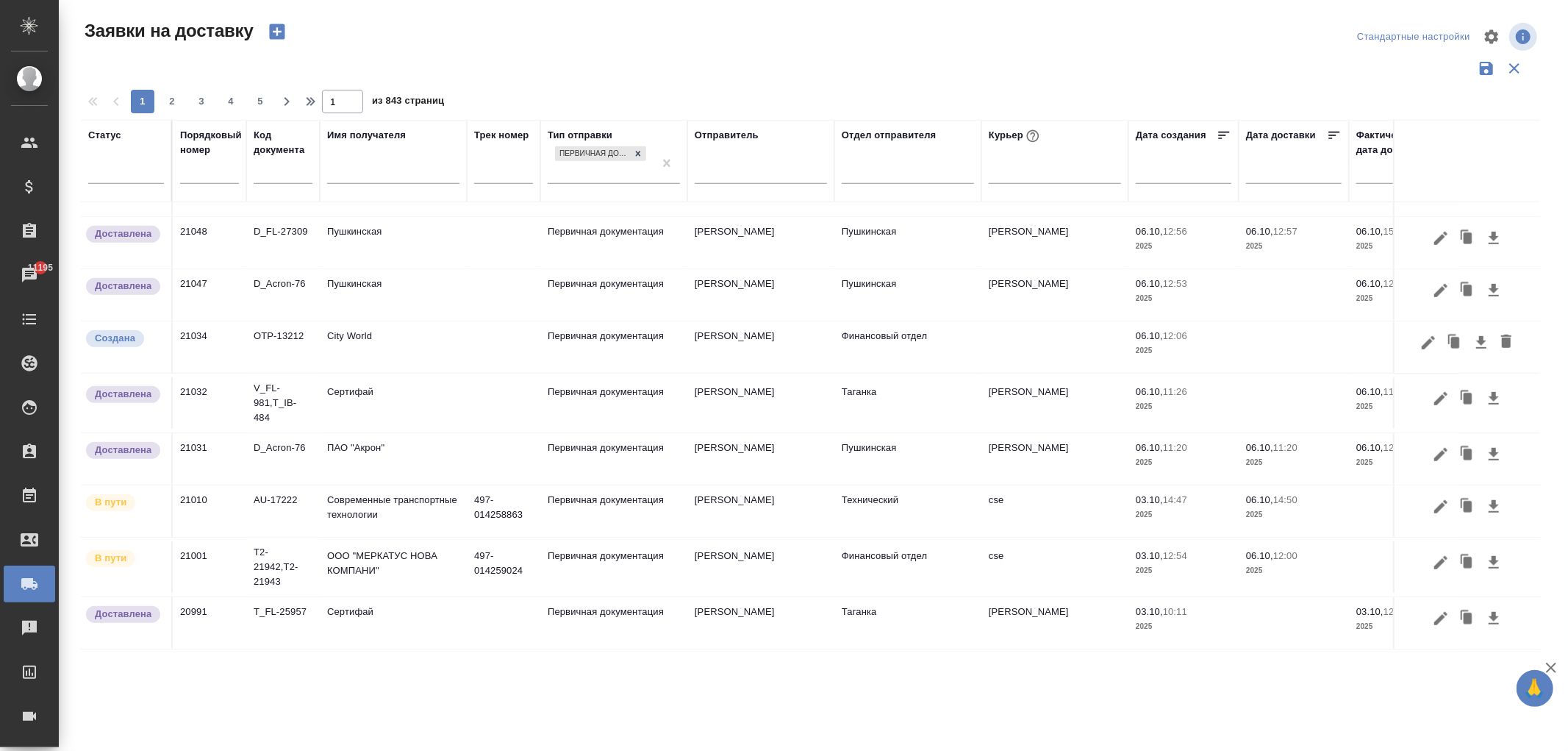
click at [341, 276] on td "Пушкинская" at bounding box center [393, 294] width 147 height 51
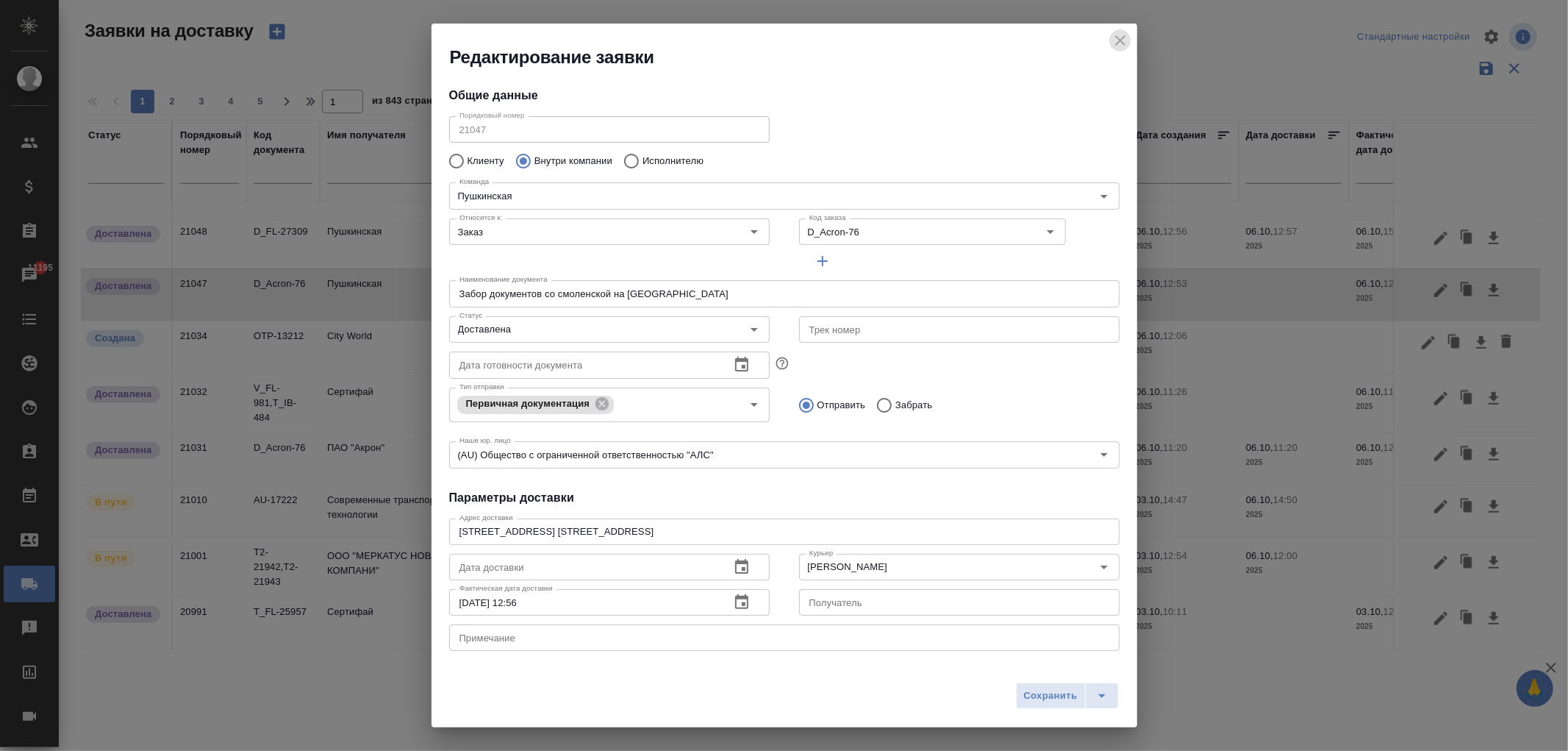
click at [1126, 44] on icon "close" at bounding box center [1121, 41] width 18 height 18
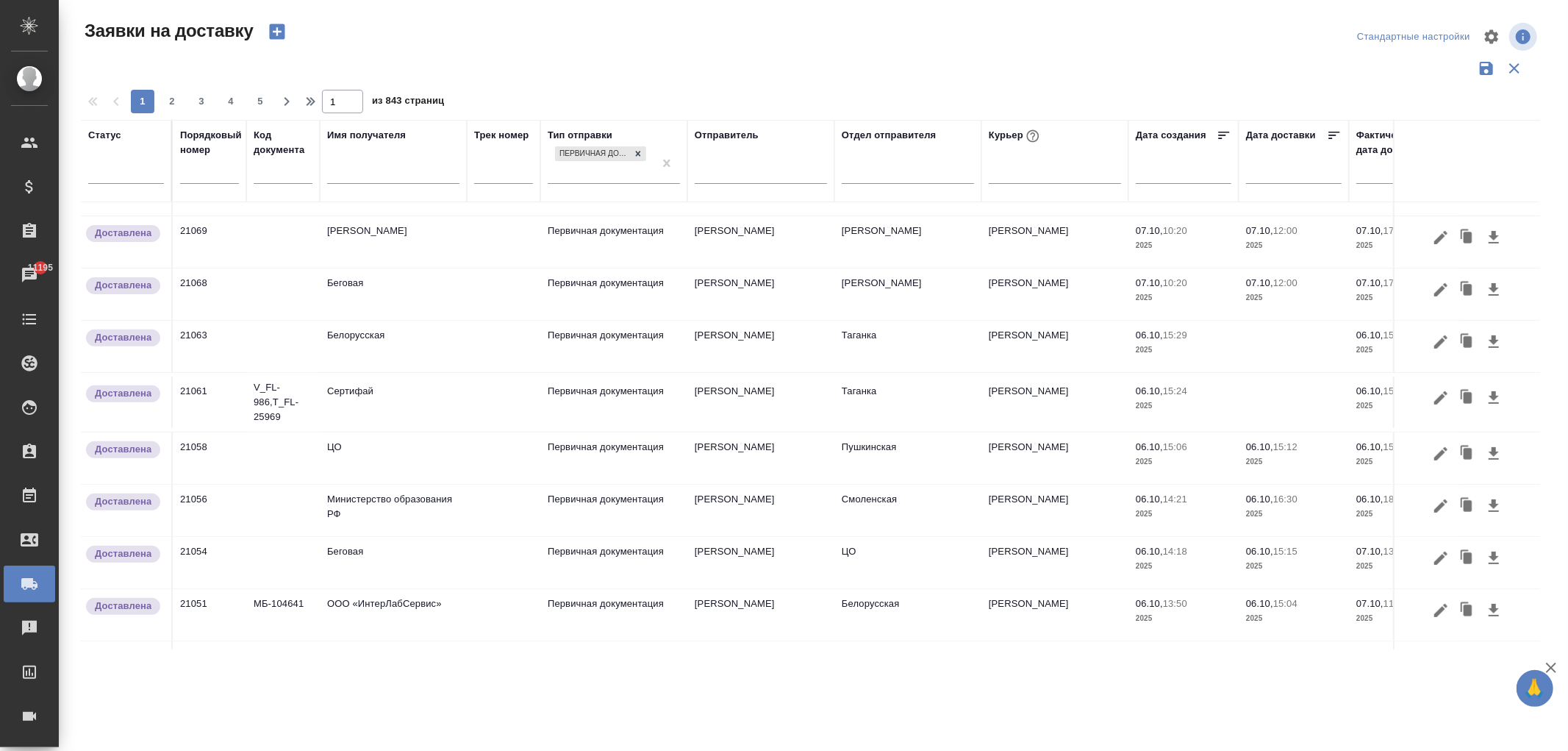
scroll to position [0, 0]
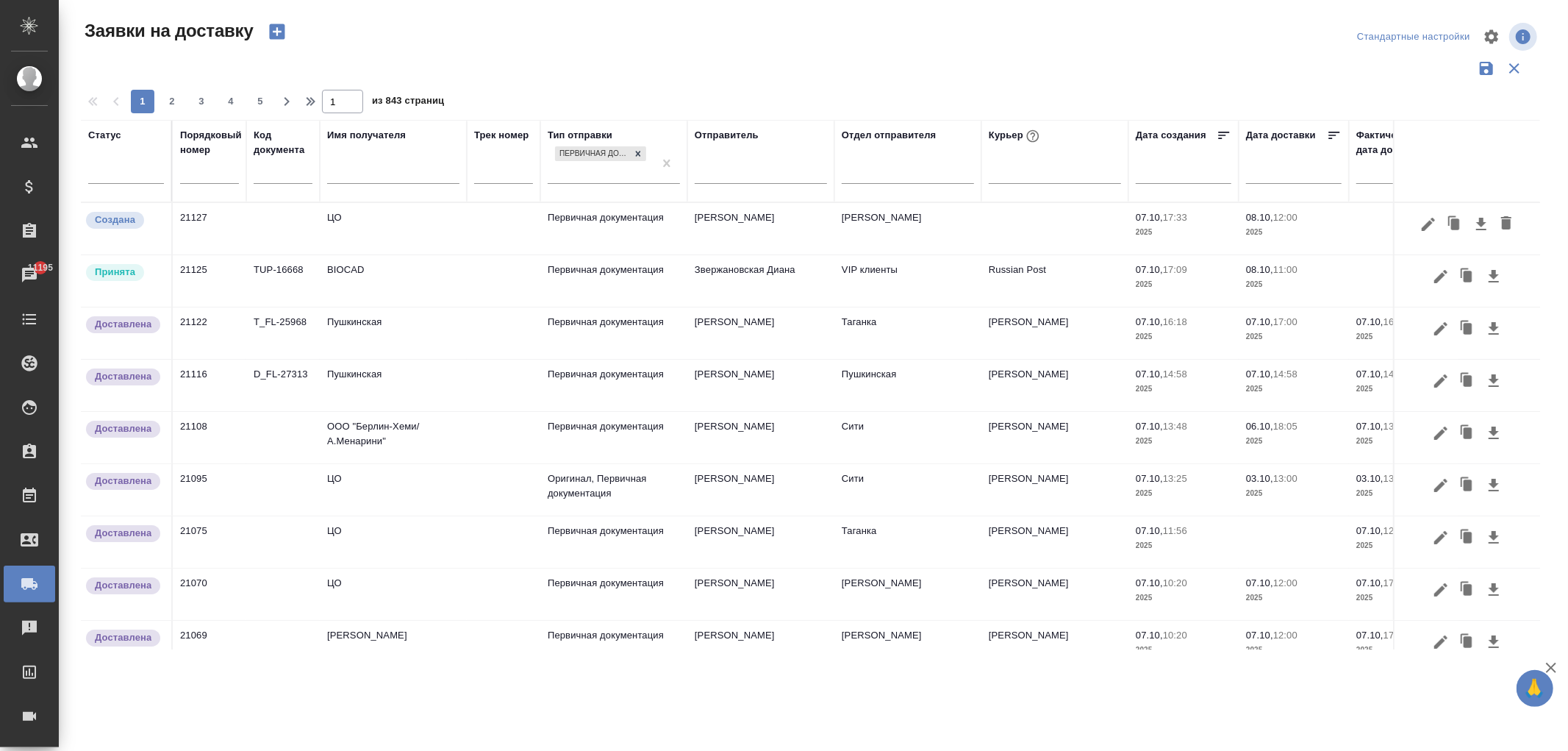
click at [336, 273] on td "BIOCAD" at bounding box center [393, 280] width 147 height 51
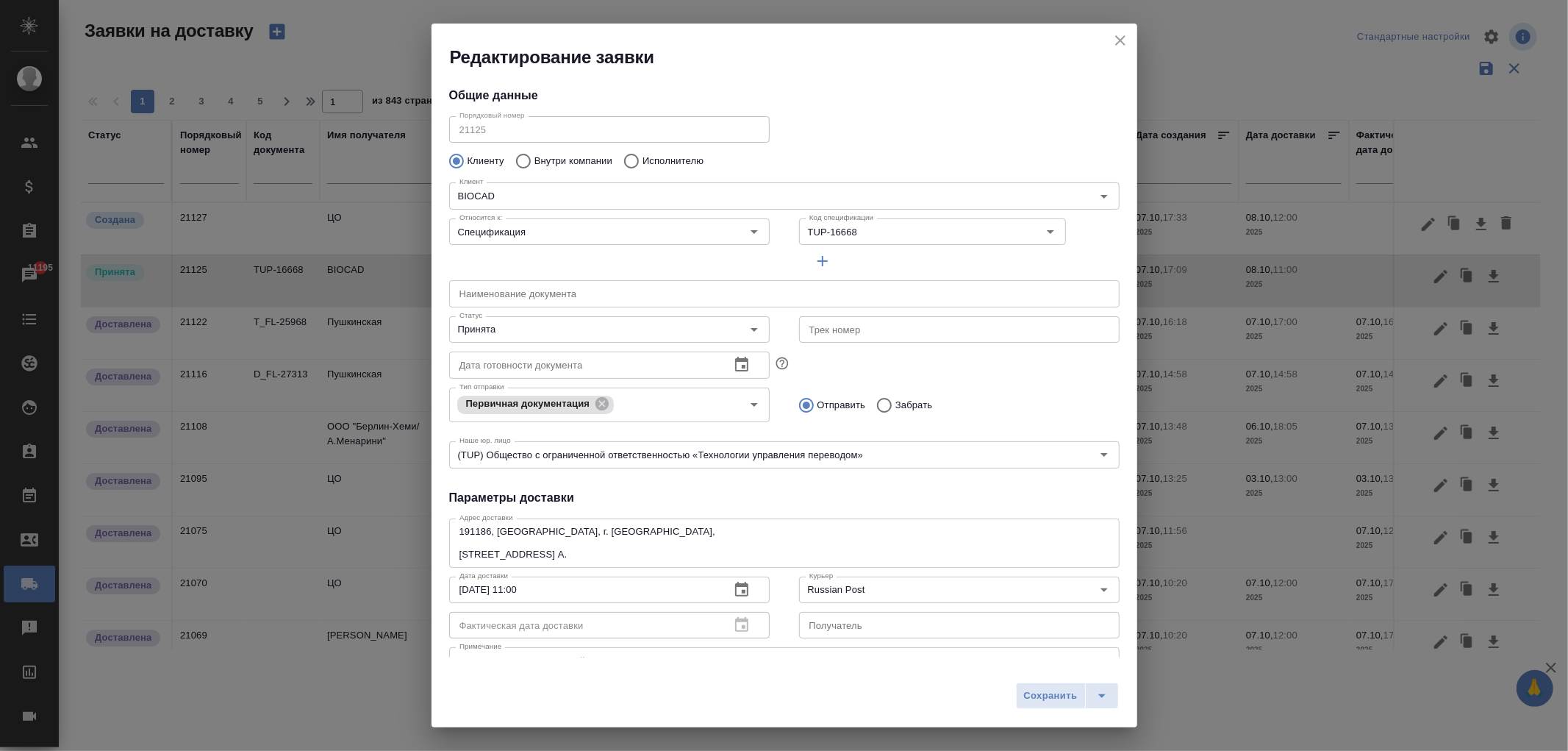
type input "Землеглядова [PERSON_NAME]"
type input "+7(921) 750-49-12"
click at [1130, 43] on button "close" at bounding box center [1121, 40] width 22 height 22
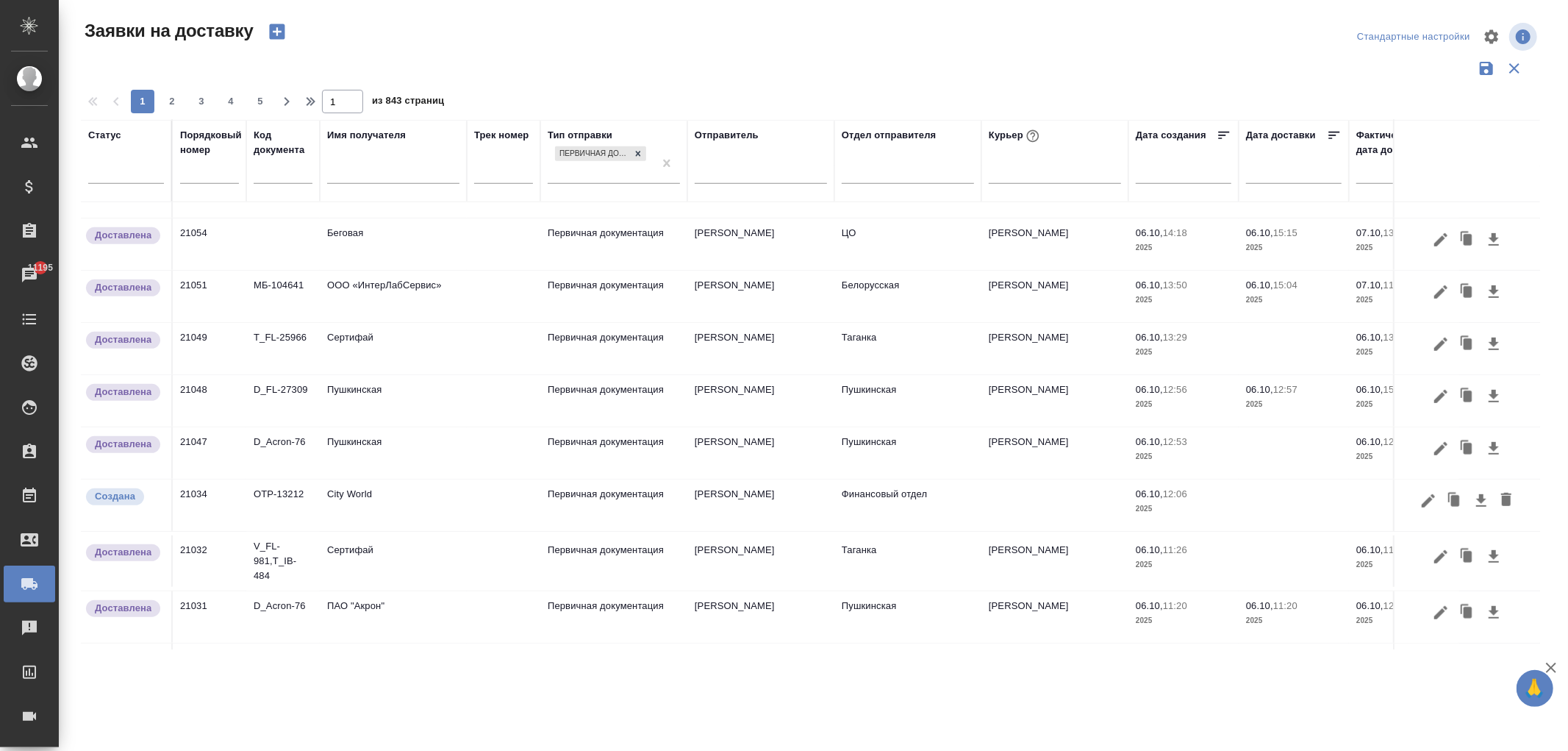
scroll to position [894, 0]
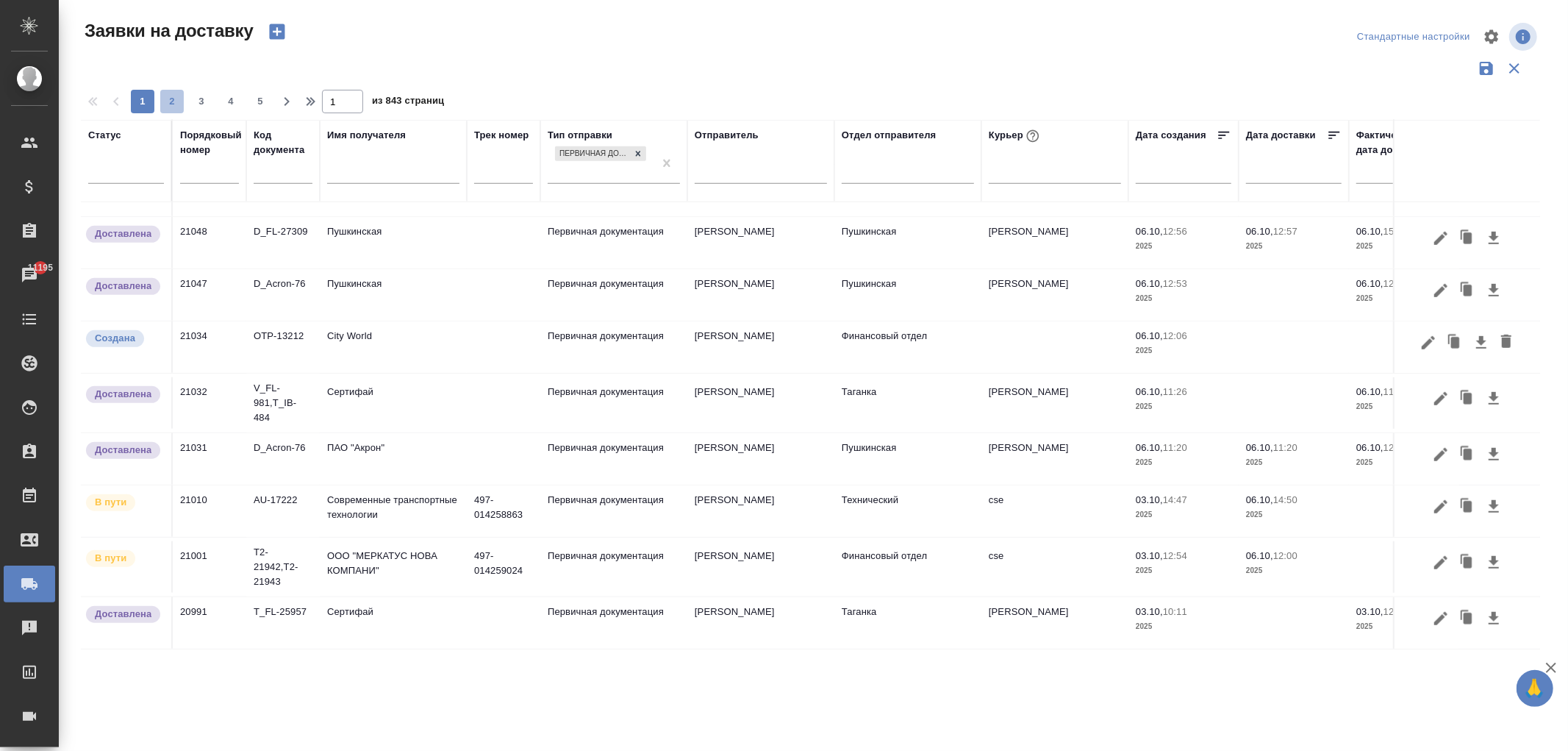
click at [169, 104] on span "2" at bounding box center [172, 101] width 24 height 15
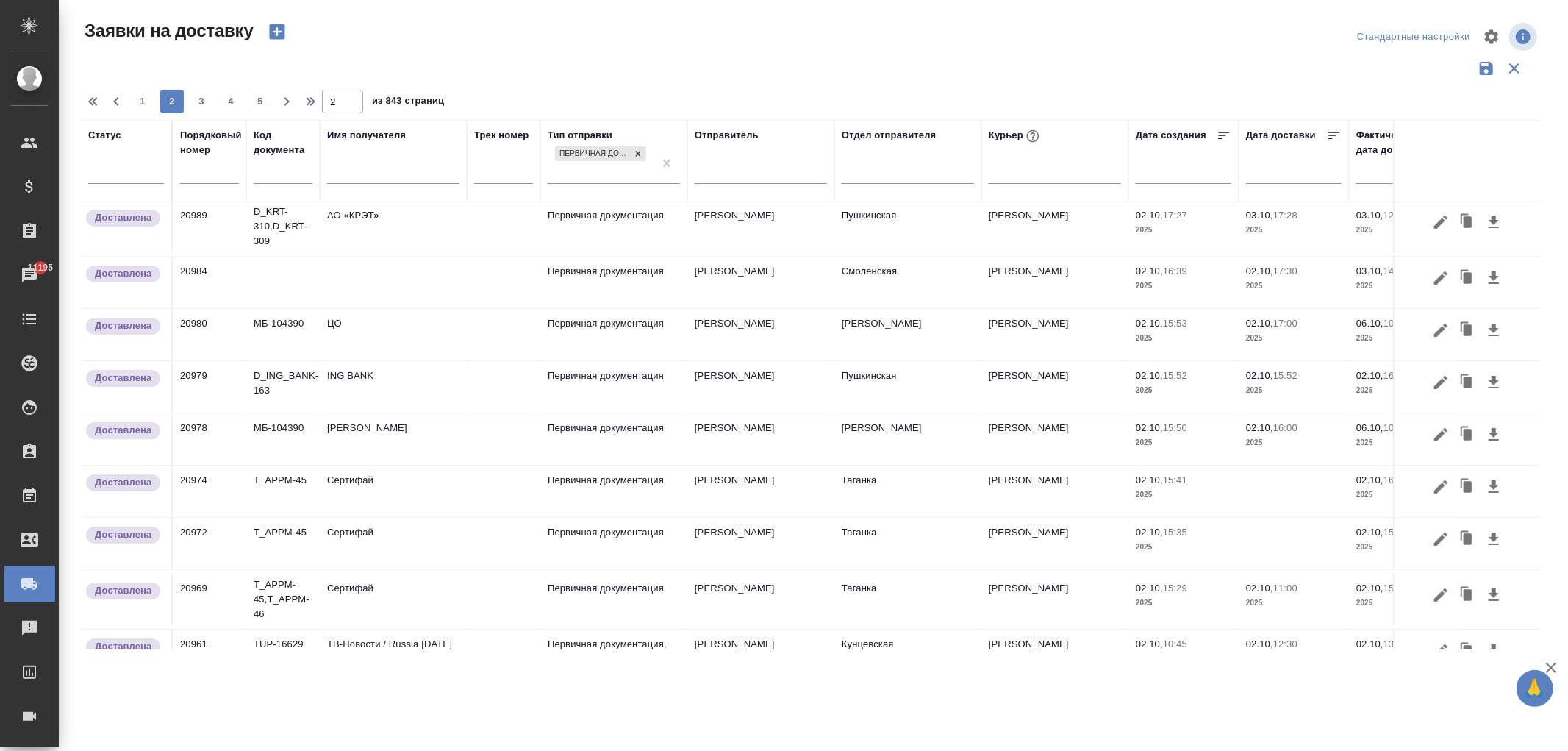
scroll to position [0, 0]
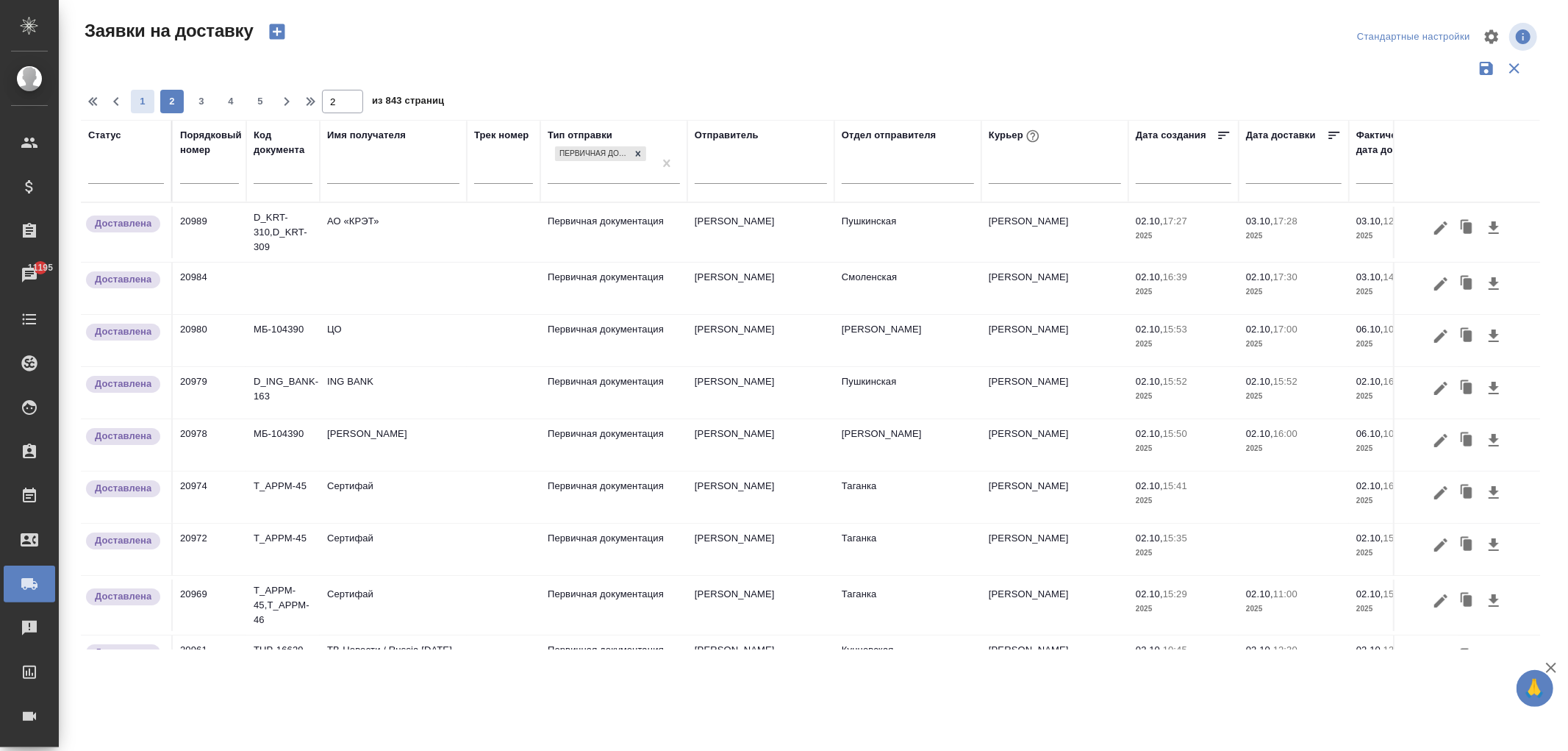
click at [132, 101] on span "1" at bounding box center [143, 101] width 24 height 15
type input "1"
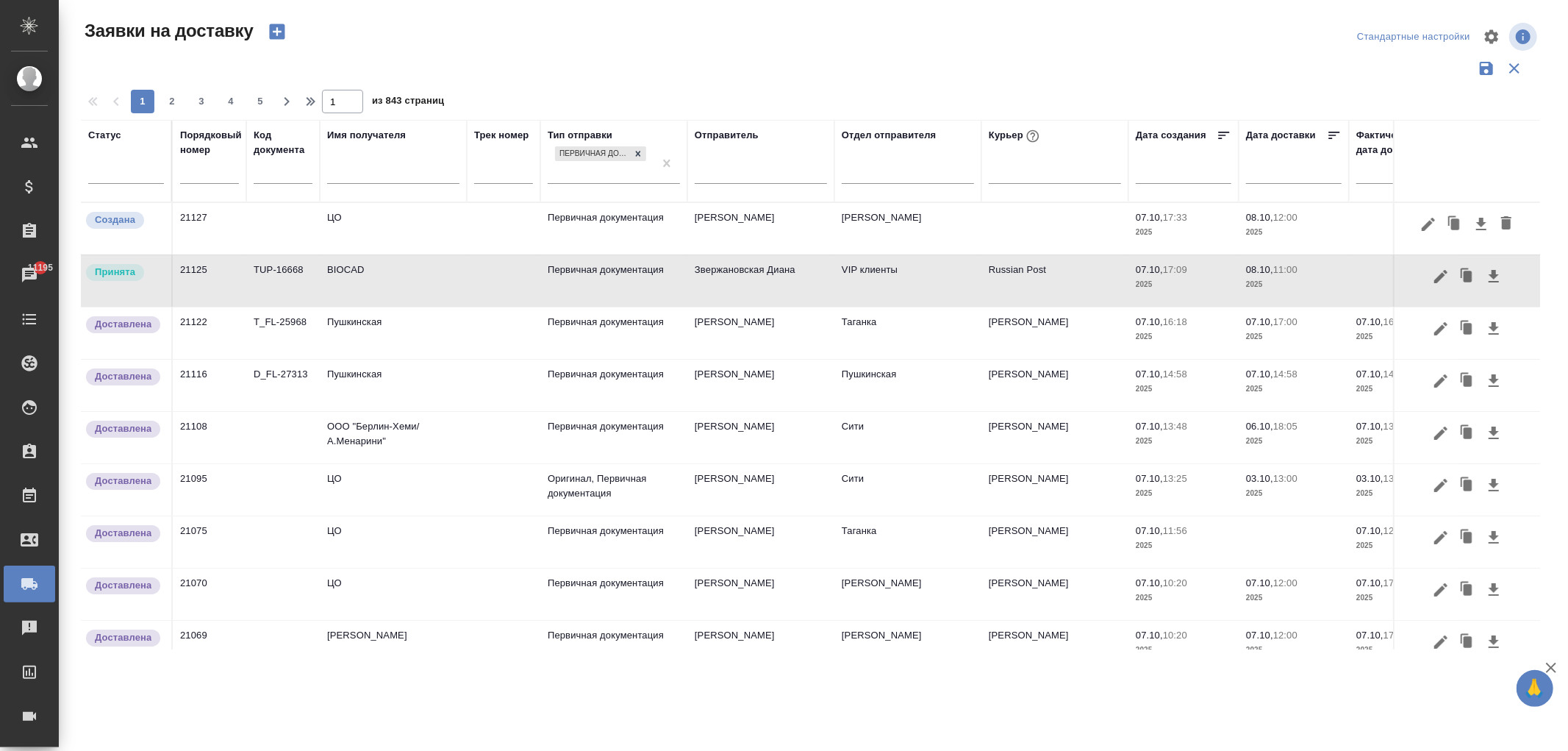
click at [348, 275] on td "BIOCAD" at bounding box center [393, 280] width 147 height 51
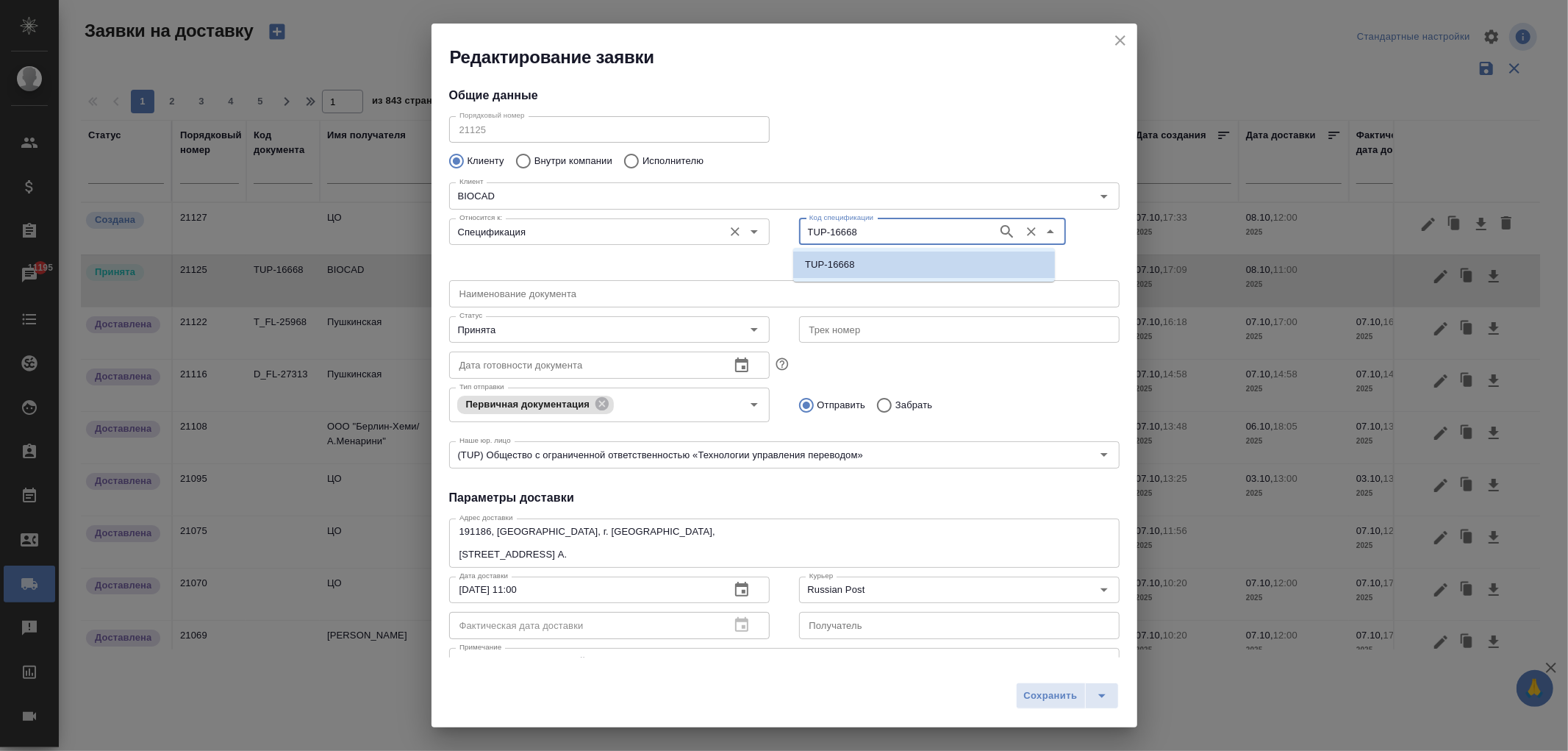
drag, startPoint x: 854, startPoint y: 226, endPoint x: 725, endPoint y: 217, distance: 129.0
click at [725, 217] on div "Относится к: Спецификация Относится к: Код спецификации TUP-16668 Код специфика…" at bounding box center [785, 243] width 700 height 91
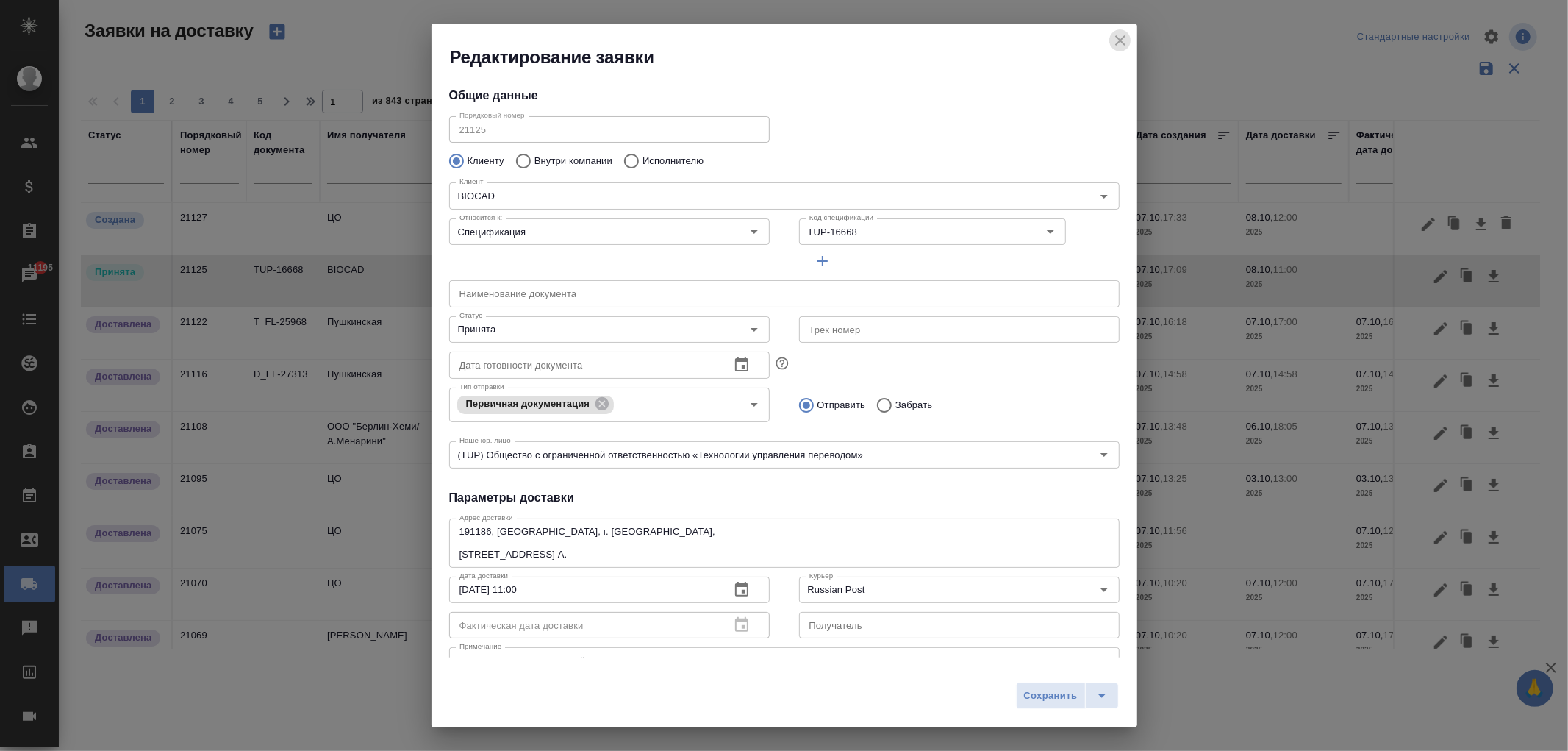
click at [1124, 45] on icon "close" at bounding box center [1120, 40] width 10 height 10
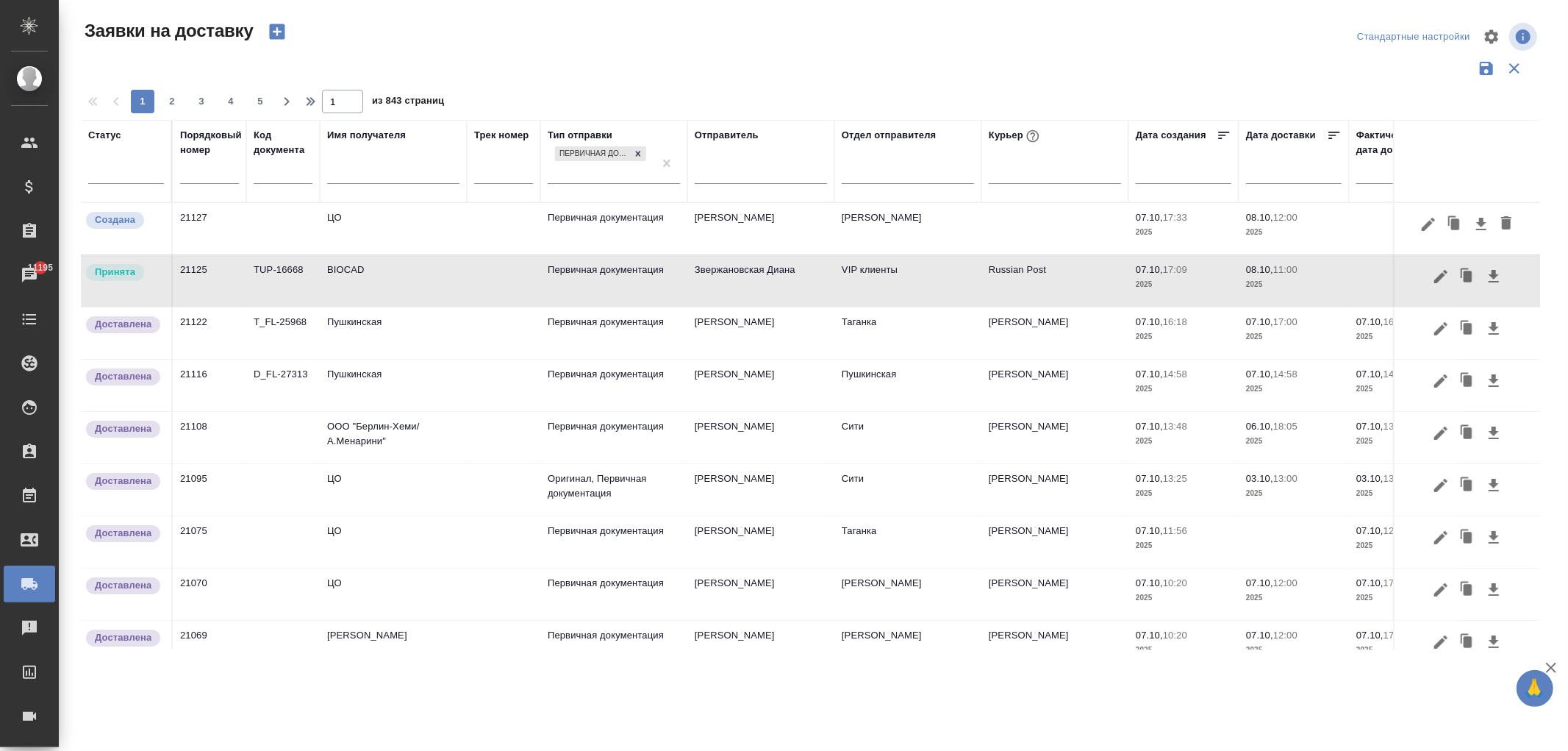
click at [348, 383] on td "Пушкинская" at bounding box center [393, 385] width 147 height 51
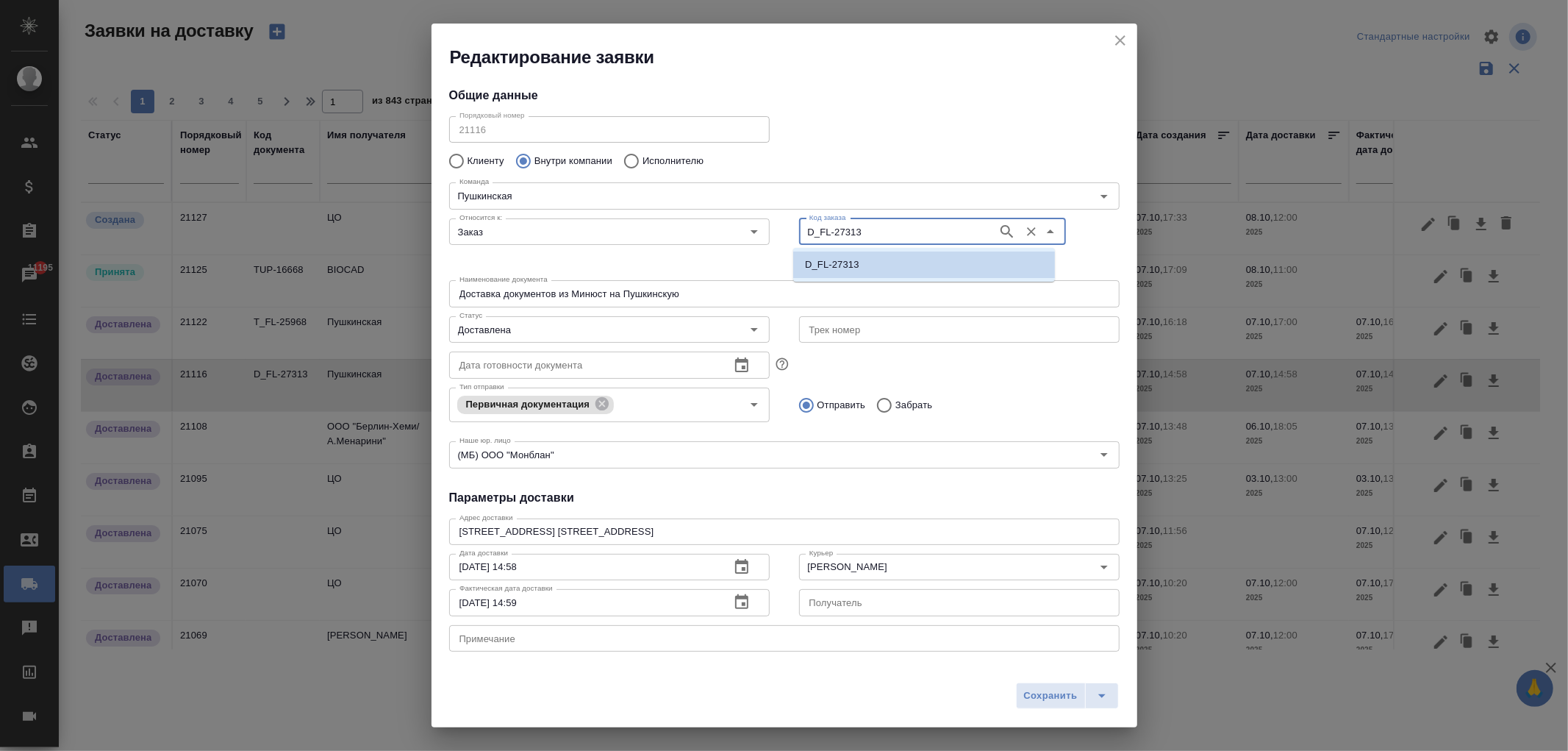
drag, startPoint x: 821, startPoint y: 238, endPoint x: 721, endPoint y: 37, distance: 223.9
click at [730, 235] on div "Относится к: Заказ Относится к: Код заказа D_FL-27313 Код заказа" at bounding box center [785, 243] width 700 height 91
click at [827, 142] on div "Порядковый номер 21116 Порядковый номер" at bounding box center [785, 128] width 700 height 65
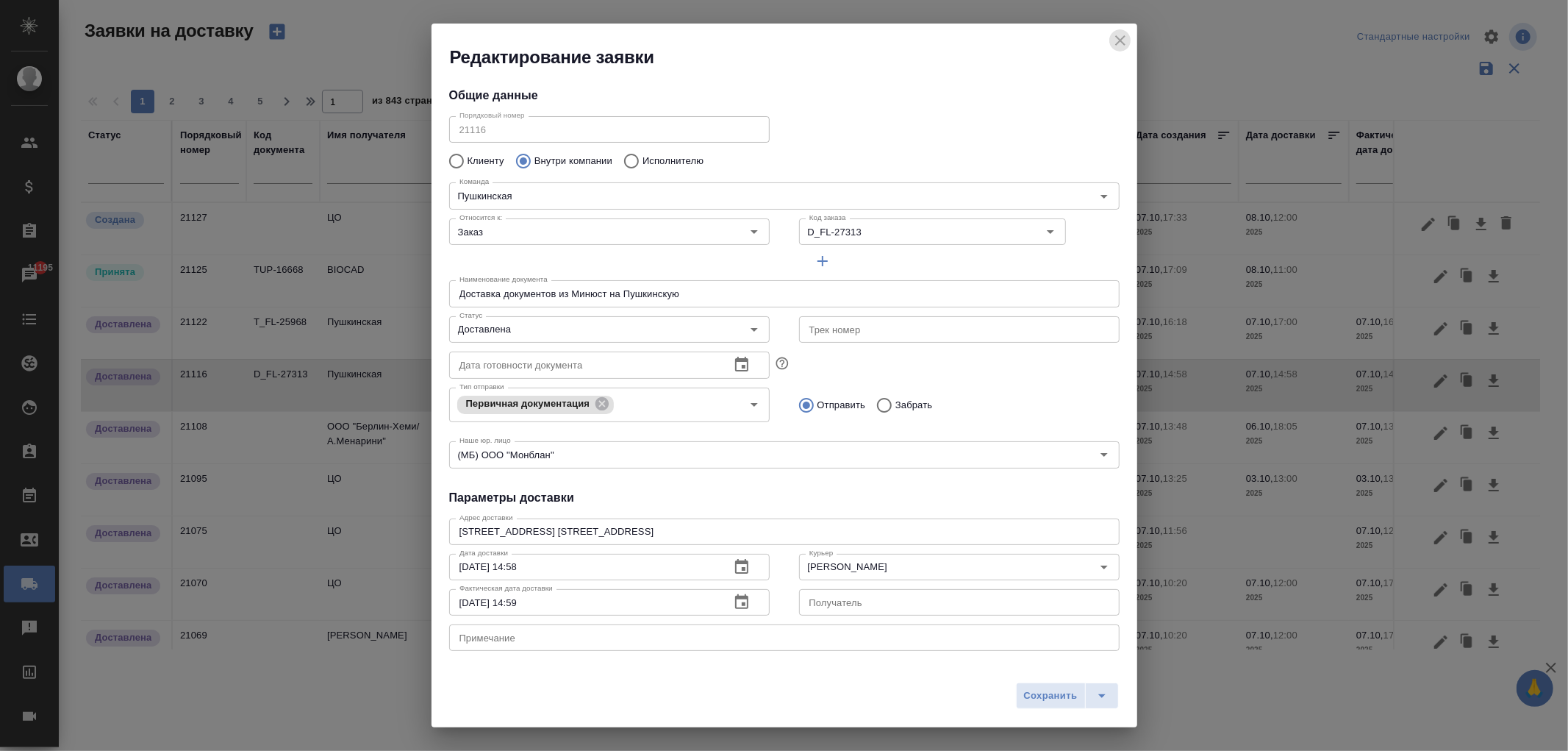
click at [1122, 46] on icon "close" at bounding box center [1121, 41] width 18 height 18
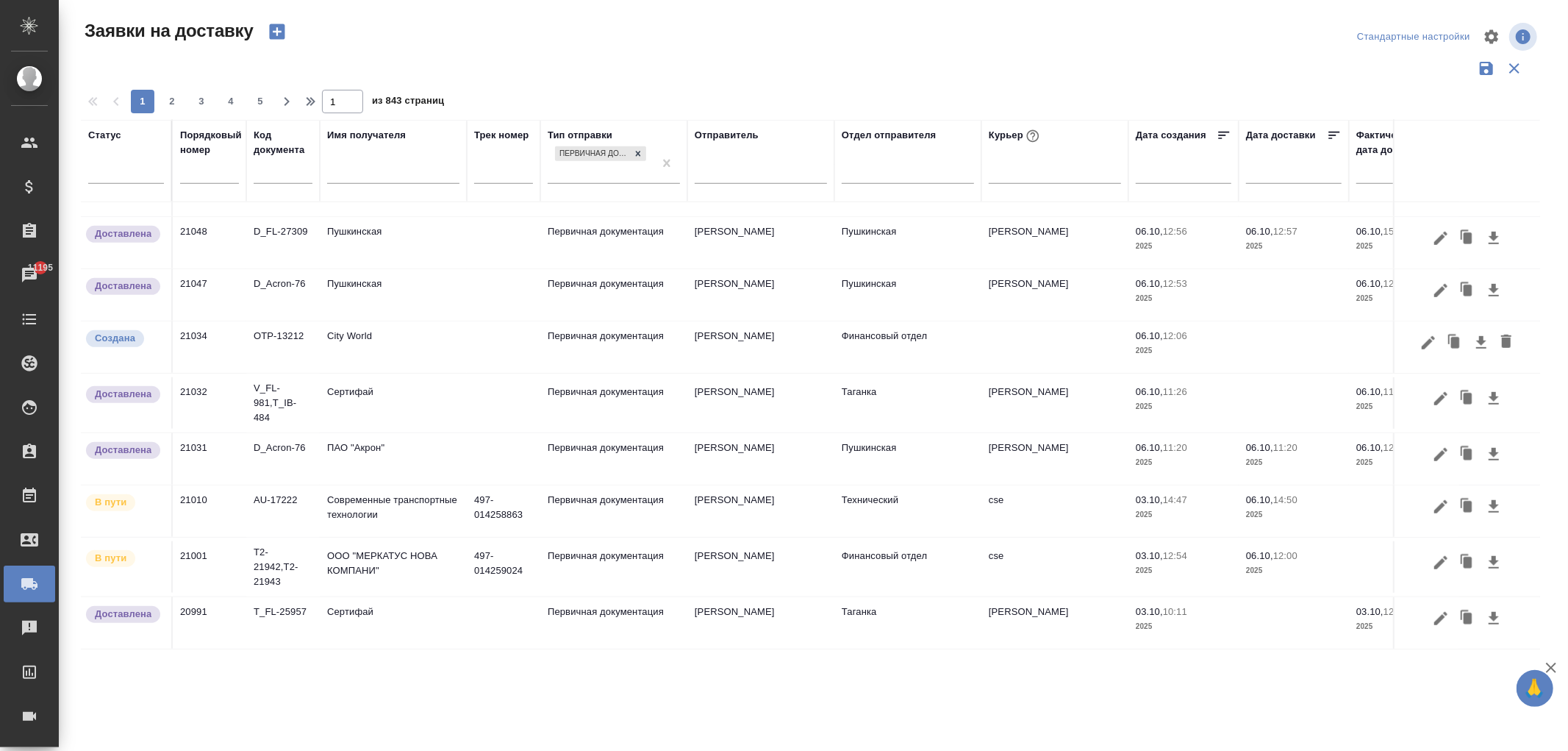
scroll to position [894, 77]
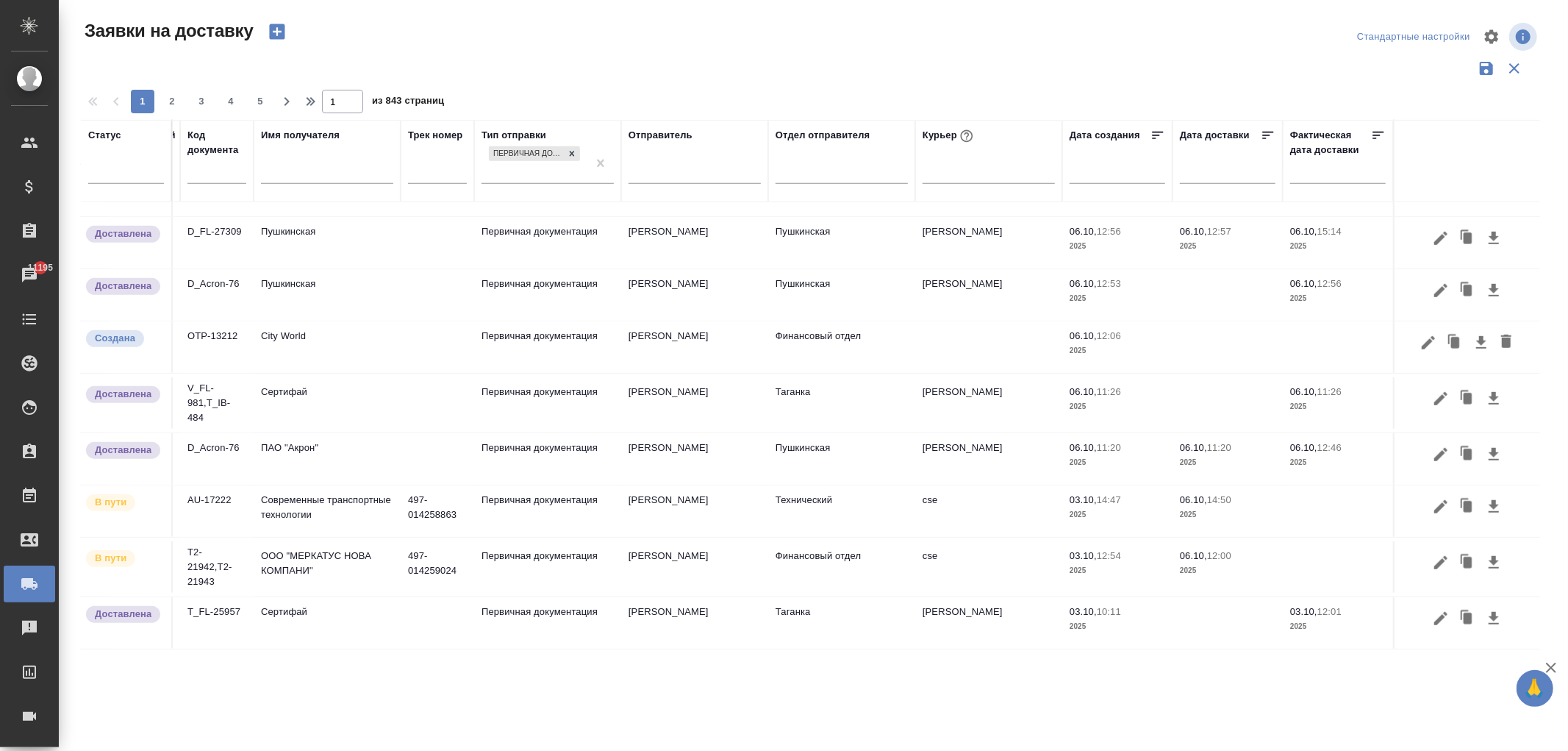
click at [1495, 40] on icon "button" at bounding box center [1492, 36] width 14 height 14
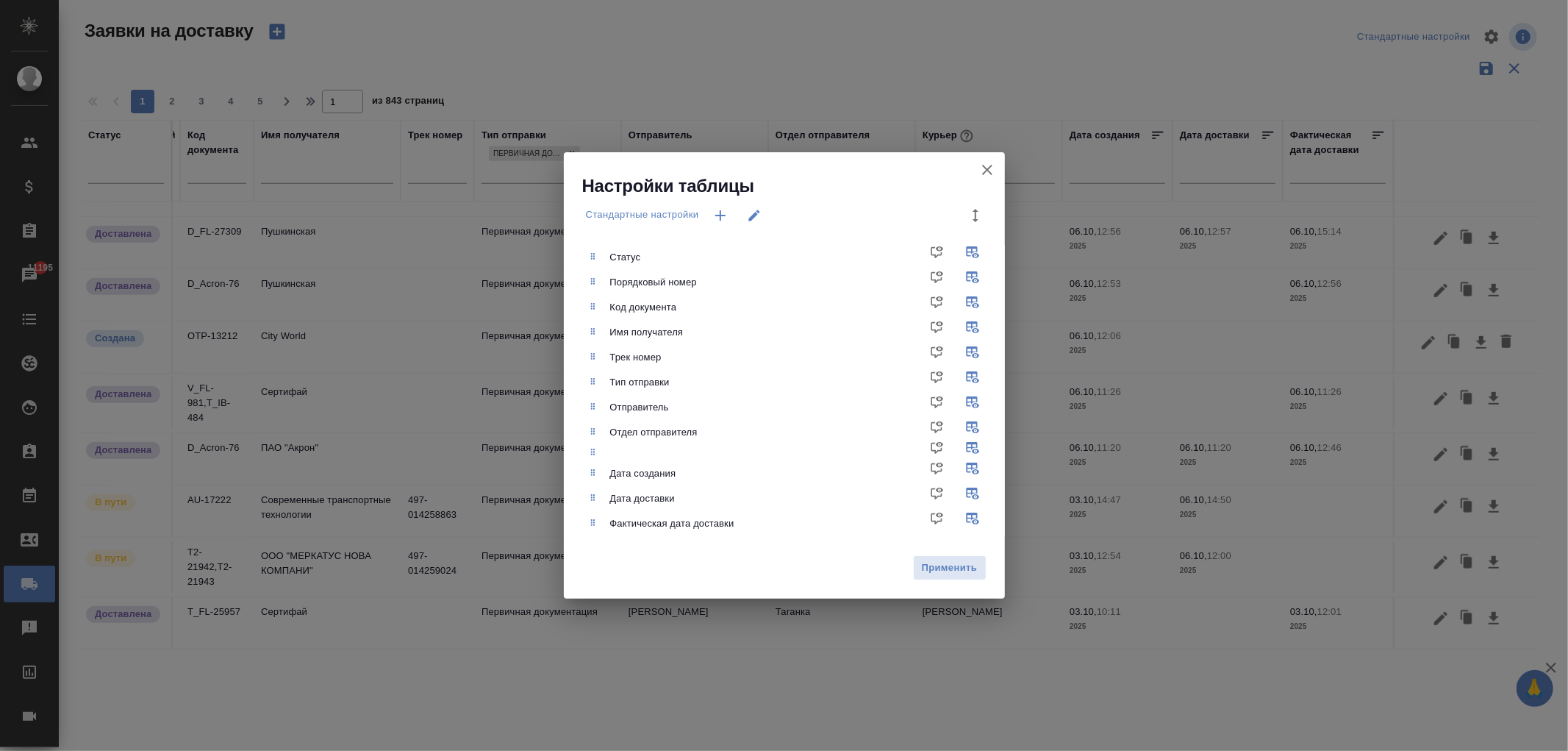
click at [991, 171] on icon "button" at bounding box center [988, 170] width 18 height 18
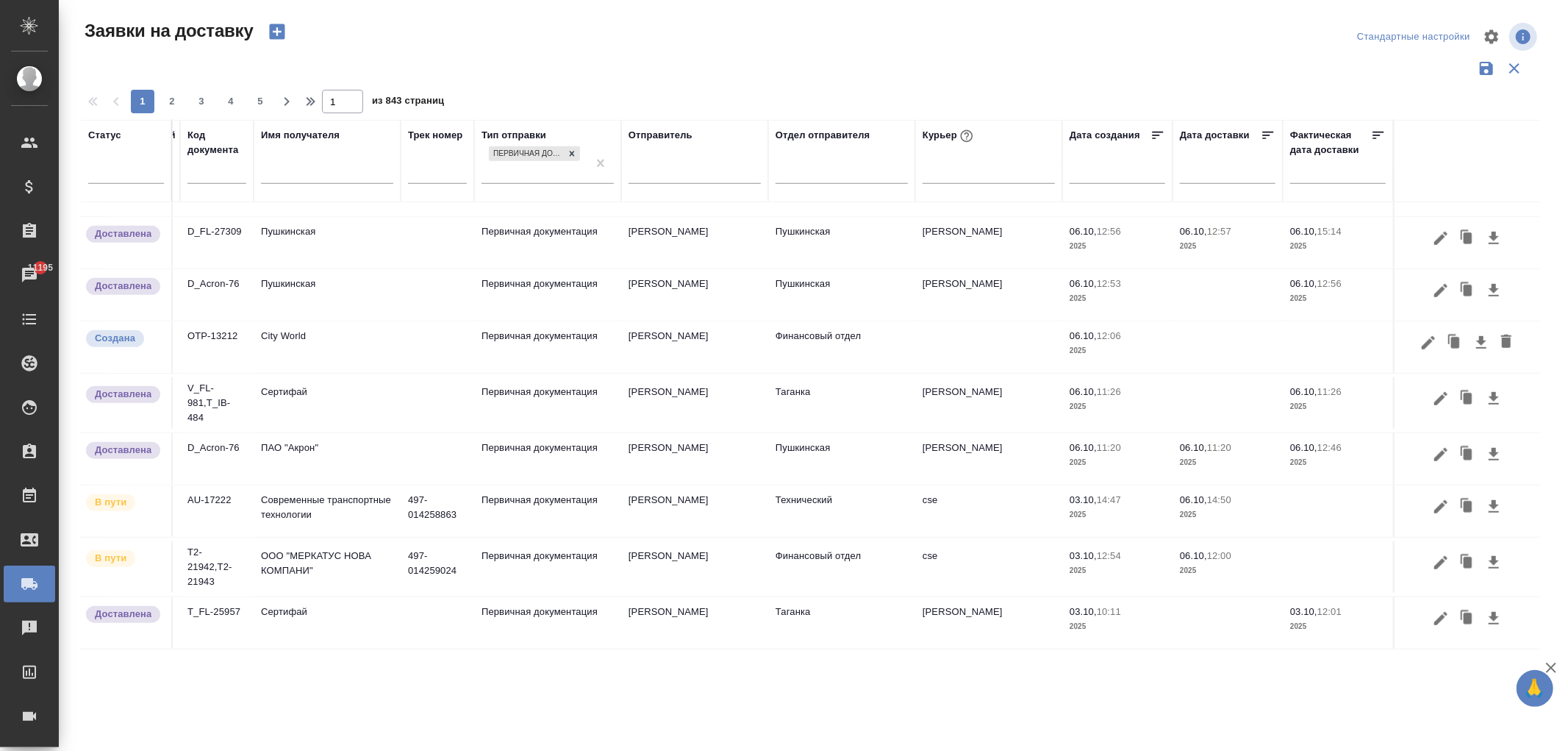
scroll to position [894, 0]
